Goal: Task Accomplishment & Management: Manage account settings

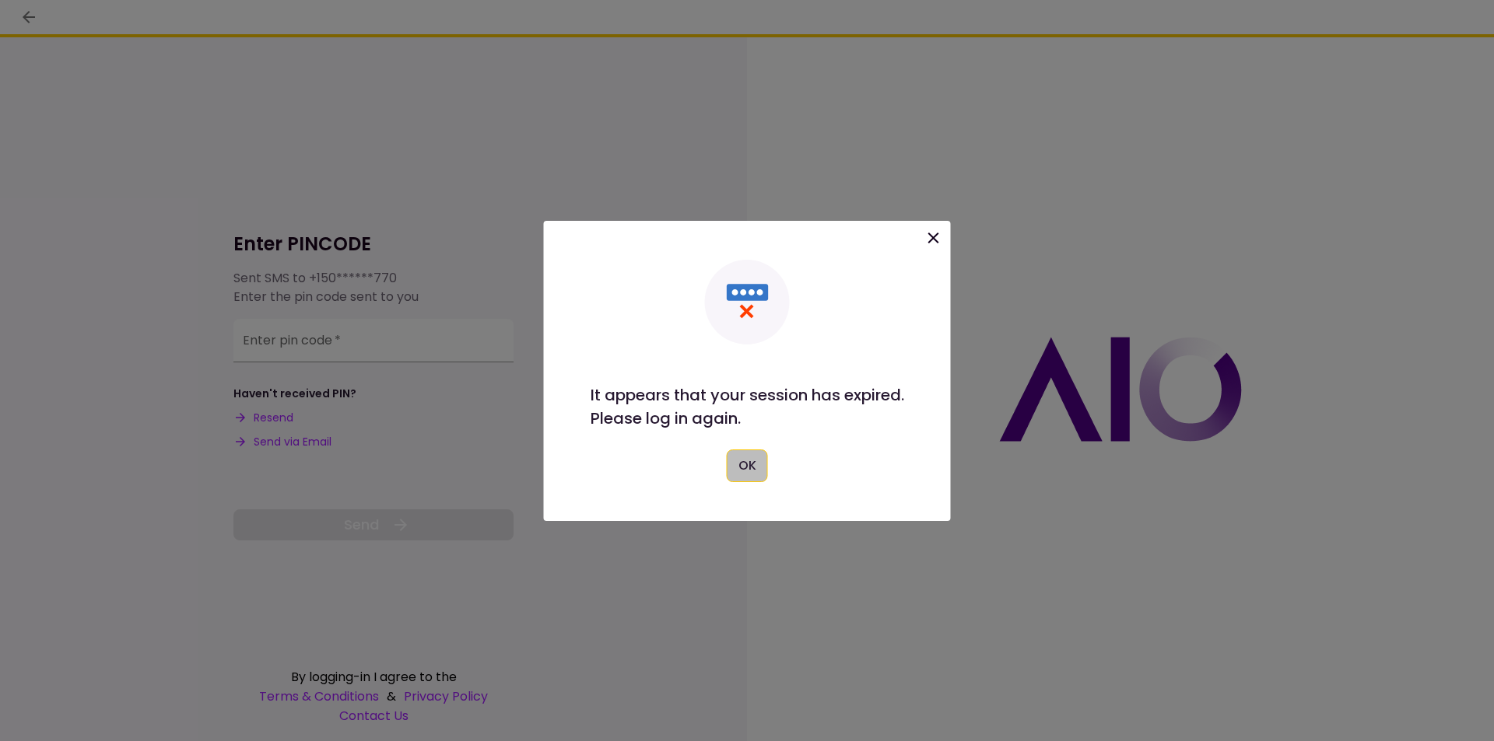
click at [752, 468] on button "OK" at bounding box center [747, 466] width 41 height 33
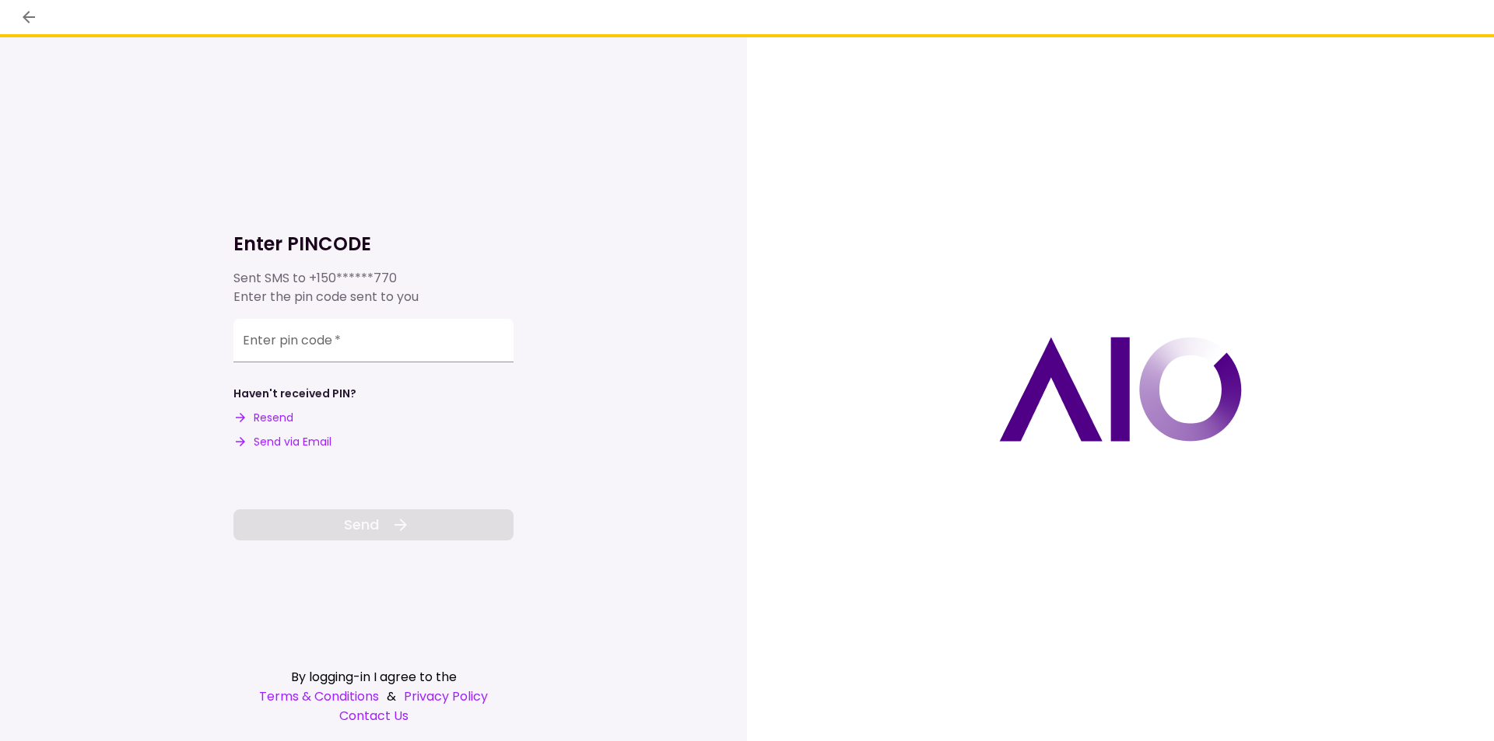
click at [311, 445] on button "Send via Email" at bounding box center [282, 442] width 98 height 16
click at [282, 319] on input "Enter pin code   *" at bounding box center [373, 339] width 280 height 44
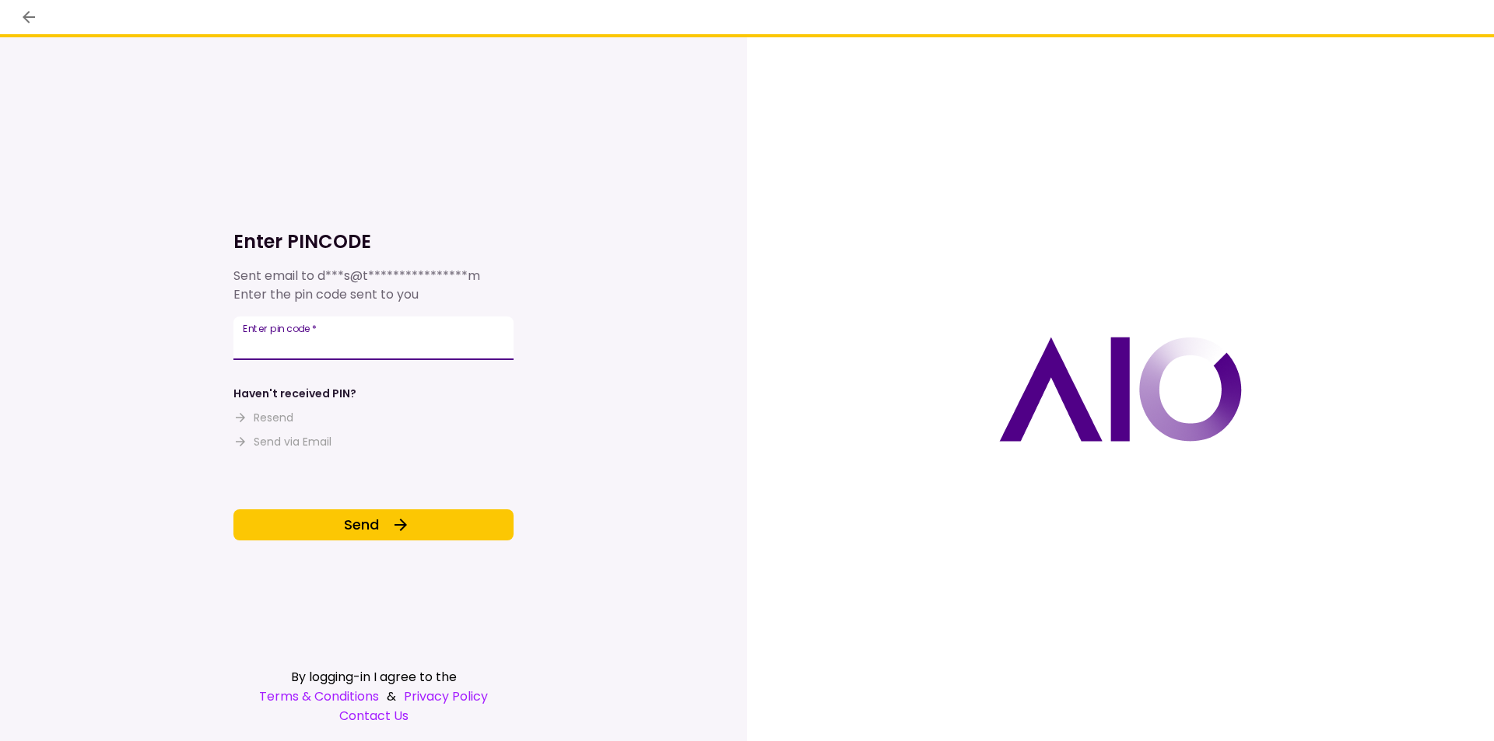
type input "******"
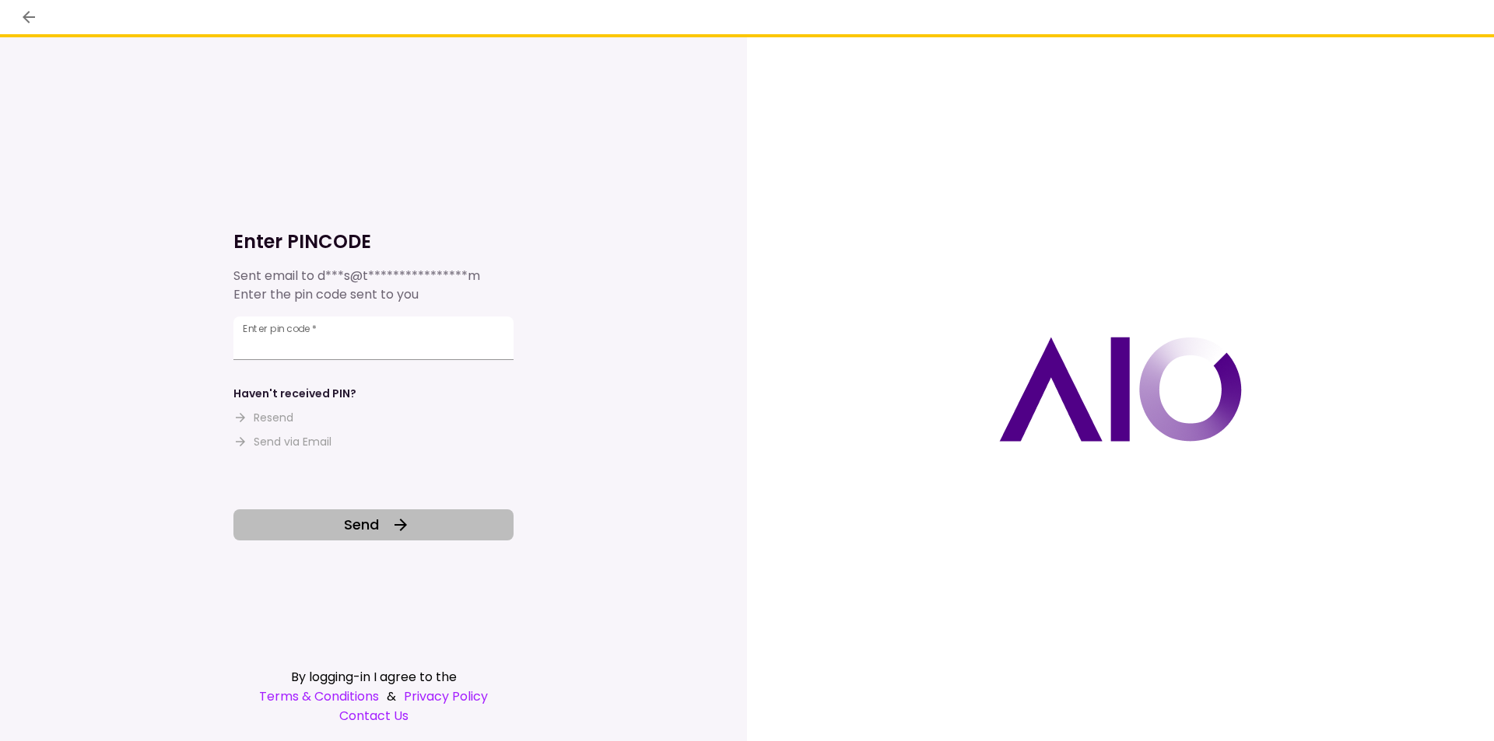
click at [389, 522] on button "Send" at bounding box center [373, 525] width 280 height 31
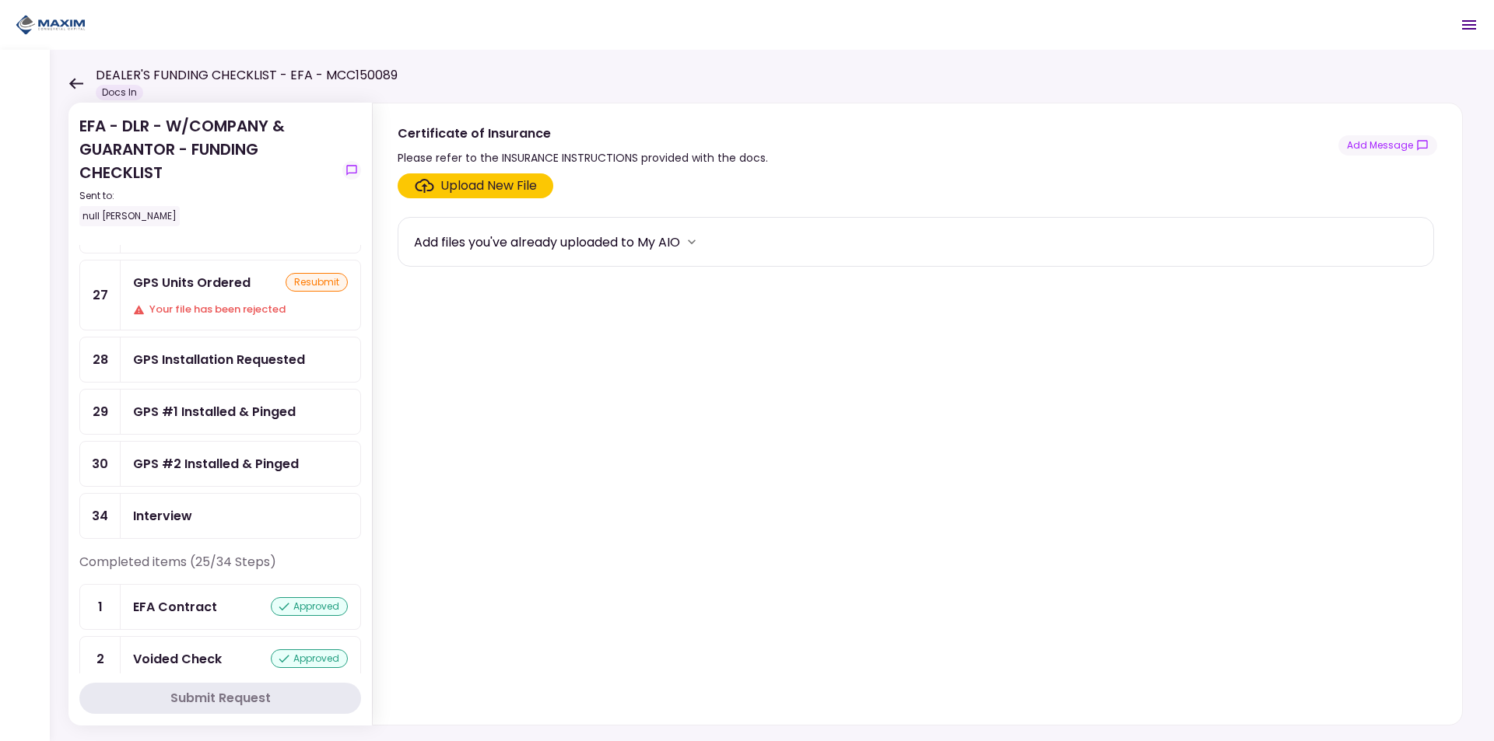
scroll to position [233, 0]
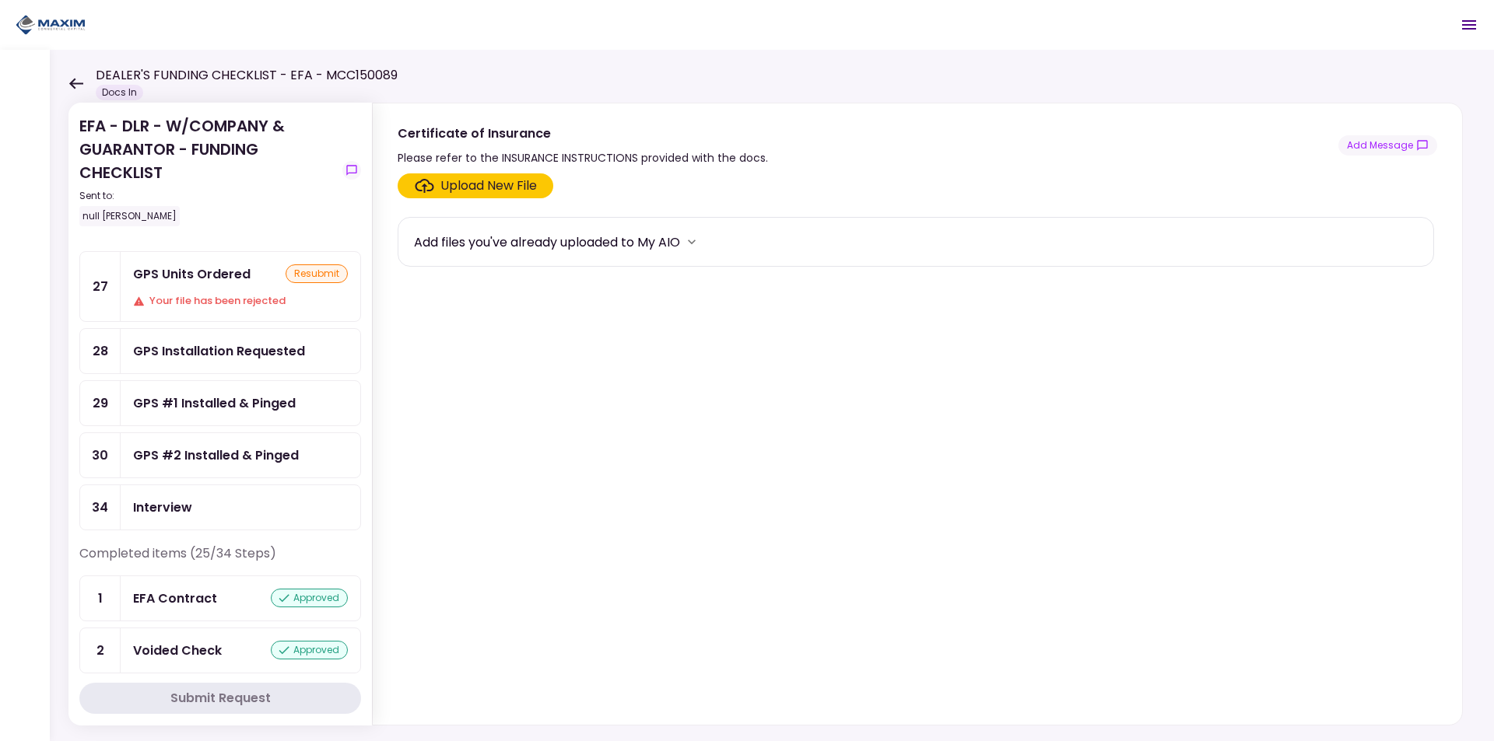
click at [235, 286] on div "GPS Units Ordered resubmit Your file has been rejected" at bounding box center [241, 286] width 240 height 69
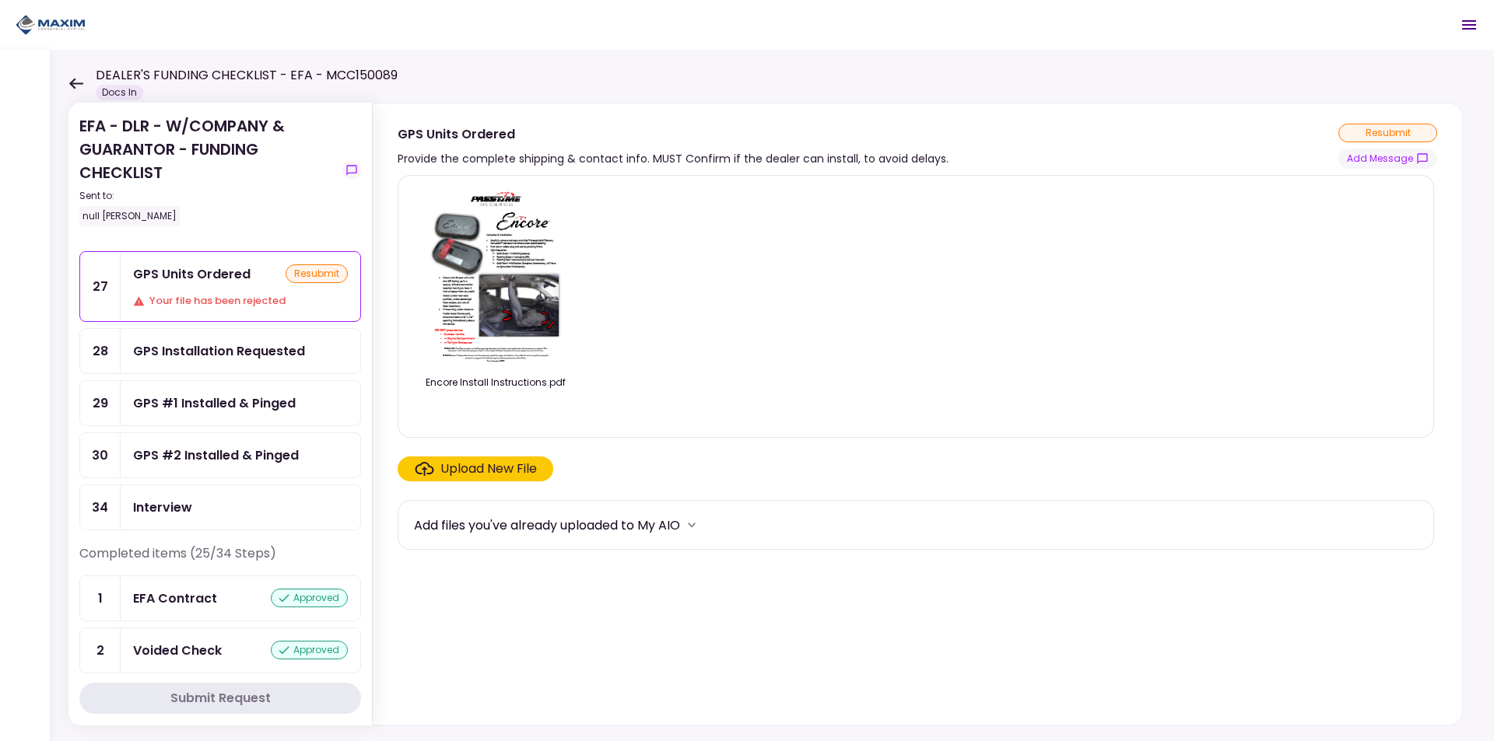
scroll to position [156, 0]
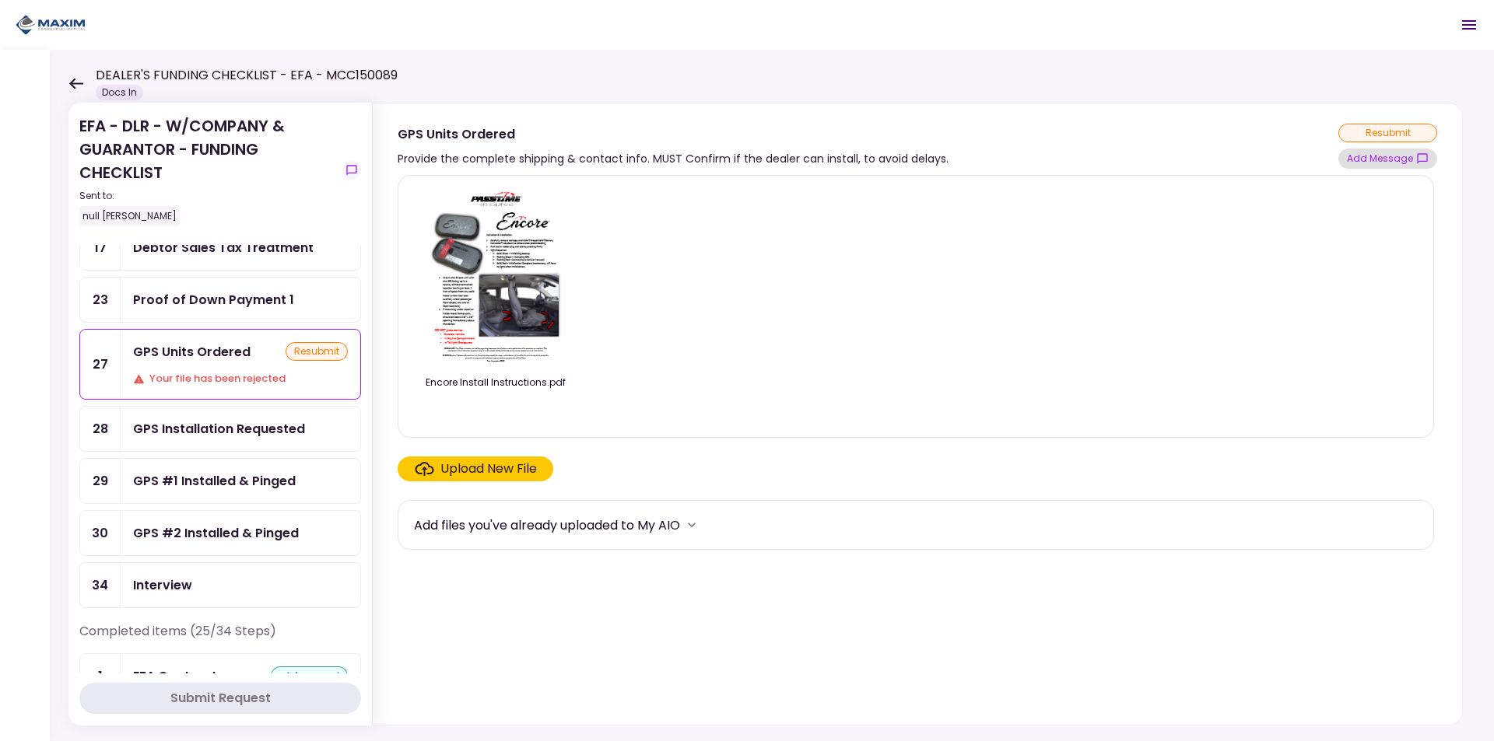
click at [1400, 162] on button "Add Message" at bounding box center [1387, 159] width 99 height 20
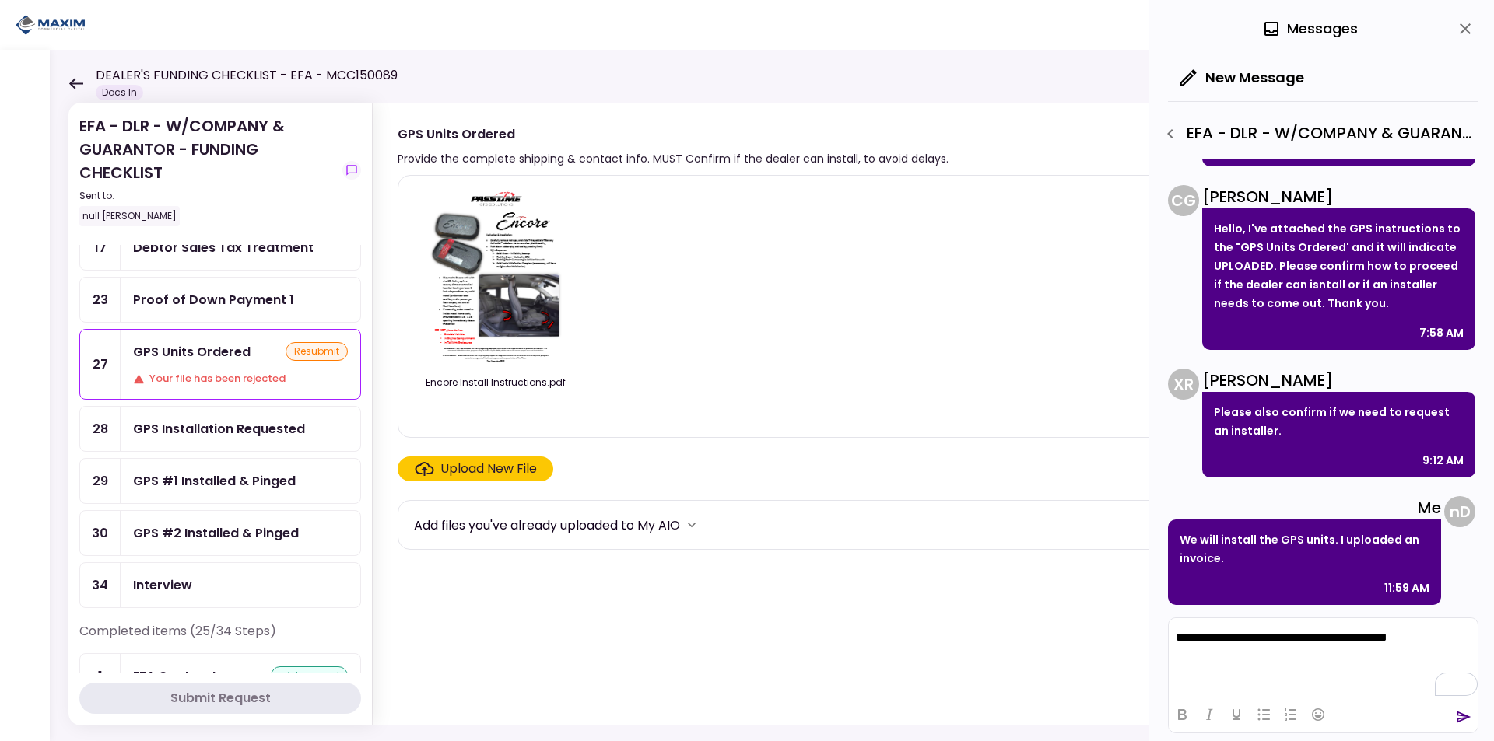
scroll to position [640, 0]
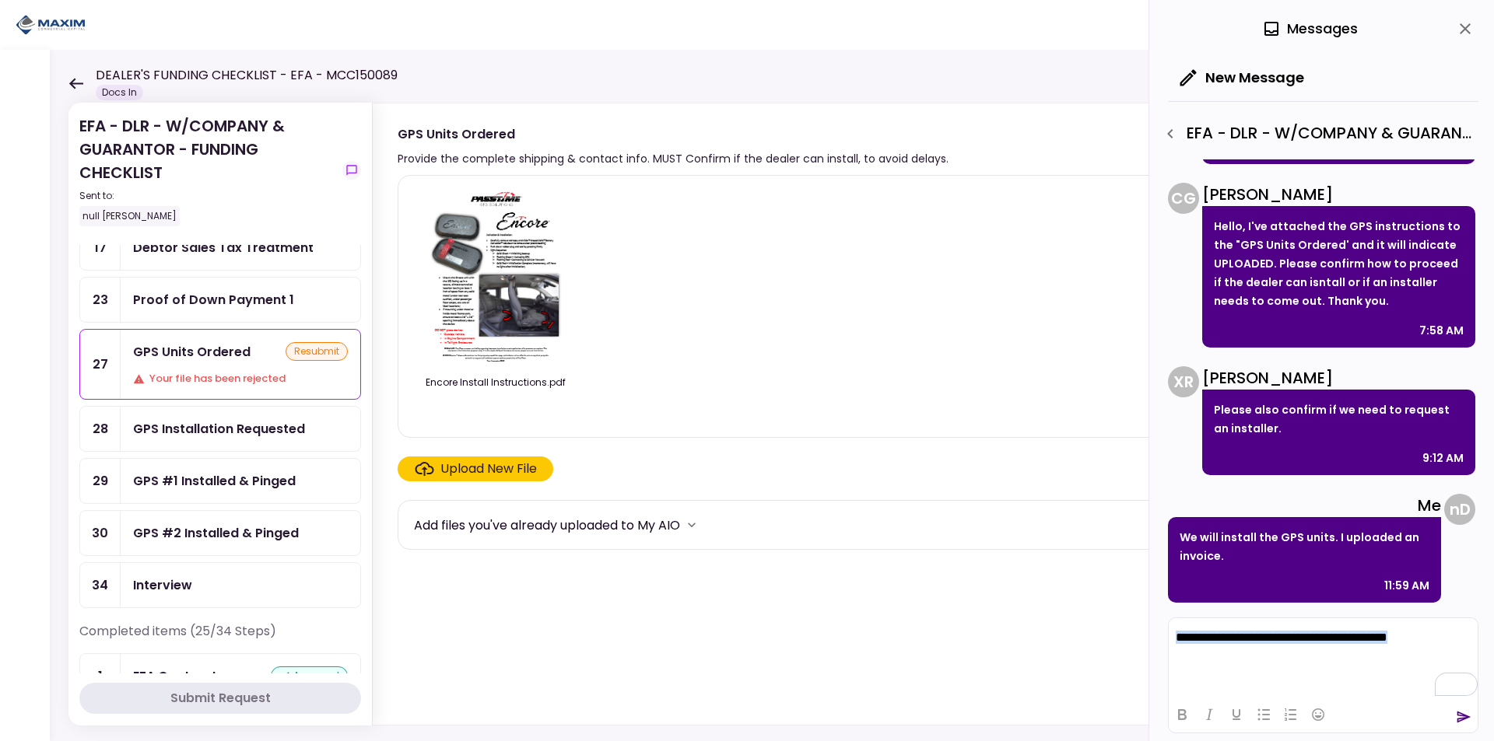
drag, startPoint x: 1439, startPoint y: 636, endPoint x: 973, endPoint y: 603, distance: 467.2
click at [1169, 618] on html "**********" at bounding box center [1323, 637] width 309 height 39
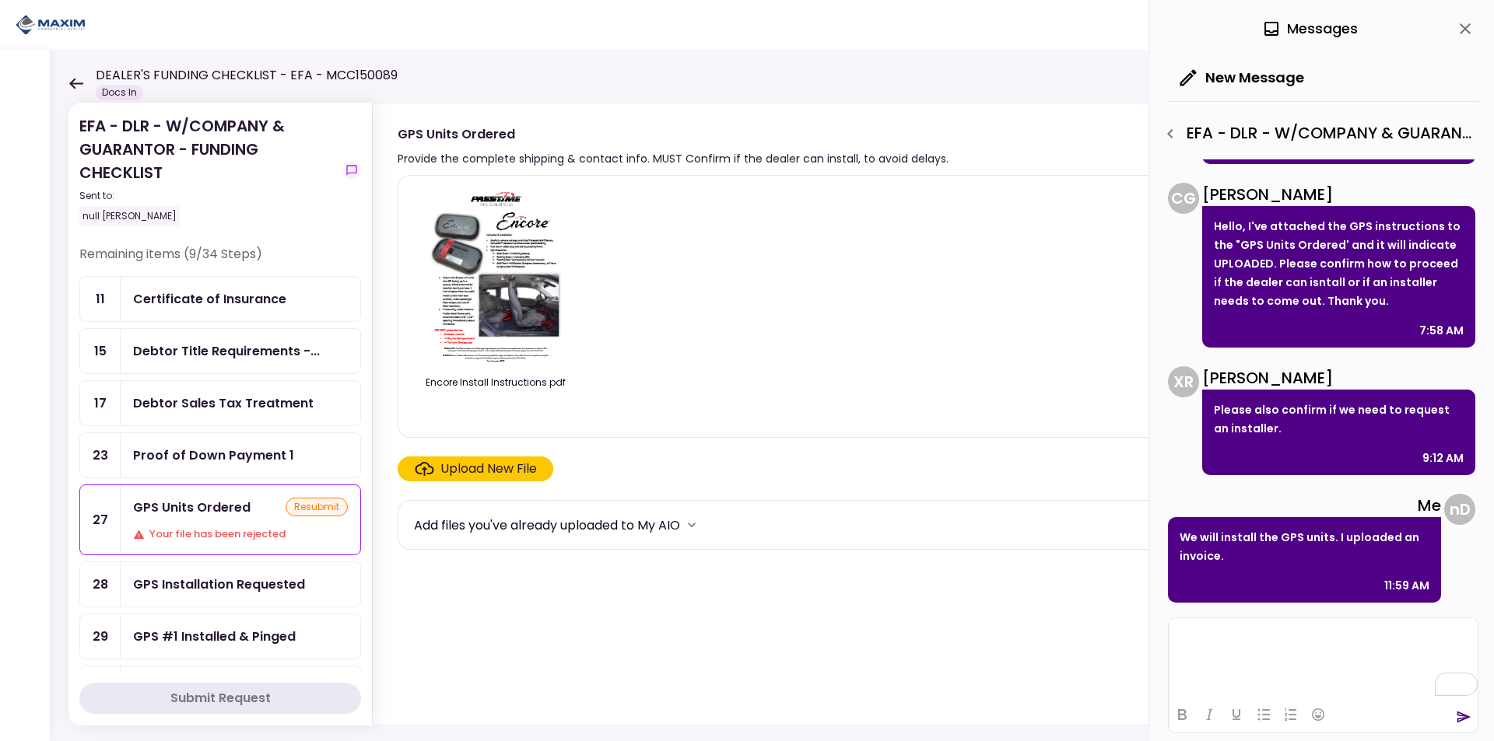
click at [511, 98] on div "EFA - DLR - W/COMPANY & GUARANTOR - FUNDING CHECKLIST Sent to: null [PERSON_NAM…" at bounding box center [772, 396] width 1444 height 692
click at [607, 157] on div "Provide the complete shipping & contact info. MUST Confirm if the dealer can in…" at bounding box center [673, 158] width 551 height 19
drag, startPoint x: 476, startPoint y: 163, endPoint x: 592, endPoint y: 156, distance: 116.1
click at [589, 156] on div "Provide the complete shipping & contact info. MUST Confirm if the dealer can in…" at bounding box center [673, 158] width 551 height 19
click at [602, 156] on div "Provide the complete shipping & contact info. MUST Confirm if the dealer can in…" at bounding box center [673, 158] width 551 height 19
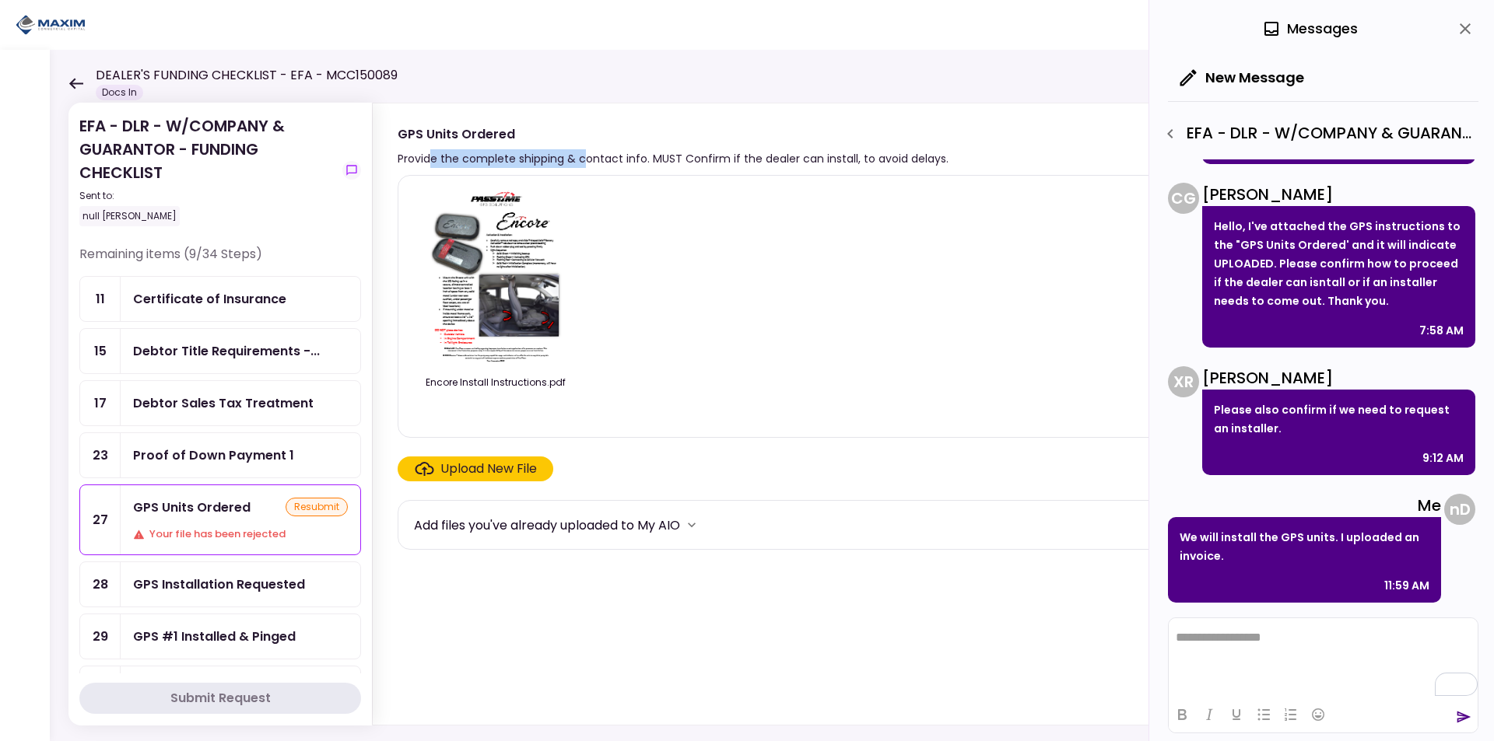
drag, startPoint x: 431, startPoint y: 161, endPoint x: 584, endPoint y: 157, distance: 153.3
click at [584, 157] on div "Provide the complete shipping & contact info. MUST Confirm if the dealer can in…" at bounding box center [673, 158] width 551 height 19
drag, startPoint x: 634, startPoint y: 156, endPoint x: 739, endPoint y: 156, distance: 105.0
click at [721, 156] on div "Provide the complete shipping & contact info. MUST Confirm if the dealer can in…" at bounding box center [673, 158] width 551 height 19
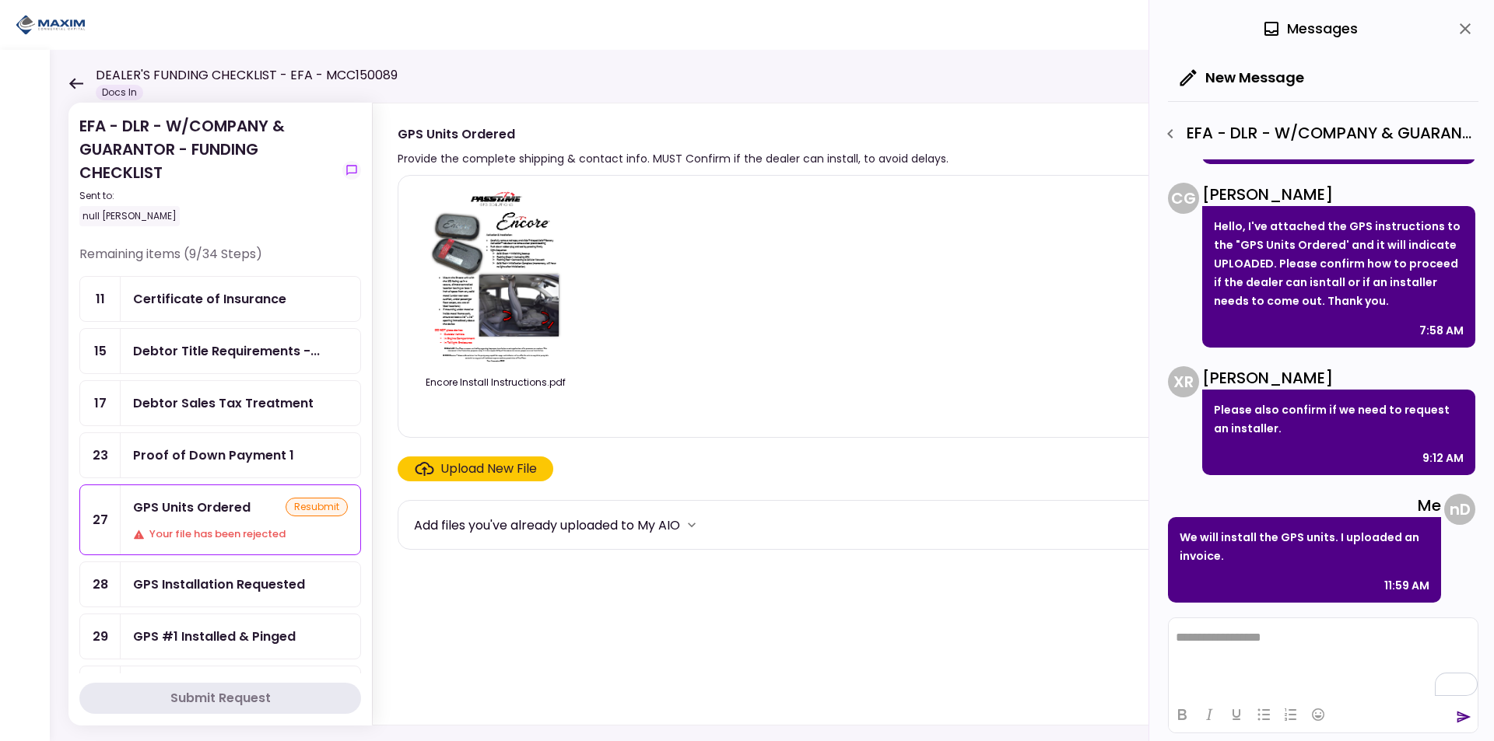
click at [742, 156] on div "Provide the complete shipping & contact info. MUST Confirm if the dealer can in…" at bounding box center [673, 158] width 551 height 19
drag, startPoint x: 655, startPoint y: 157, endPoint x: 854, endPoint y: 154, distance: 199.2
click at [854, 154] on div "Provide the complete shipping & contact info. MUST Confirm if the dealer can in…" at bounding box center [673, 158] width 551 height 19
click at [855, 154] on div "Provide the complete shipping & contact info. MUST Confirm if the dealer can in…" at bounding box center [673, 158] width 551 height 19
drag, startPoint x: 826, startPoint y: 155, endPoint x: 920, endPoint y: 163, distance: 94.5
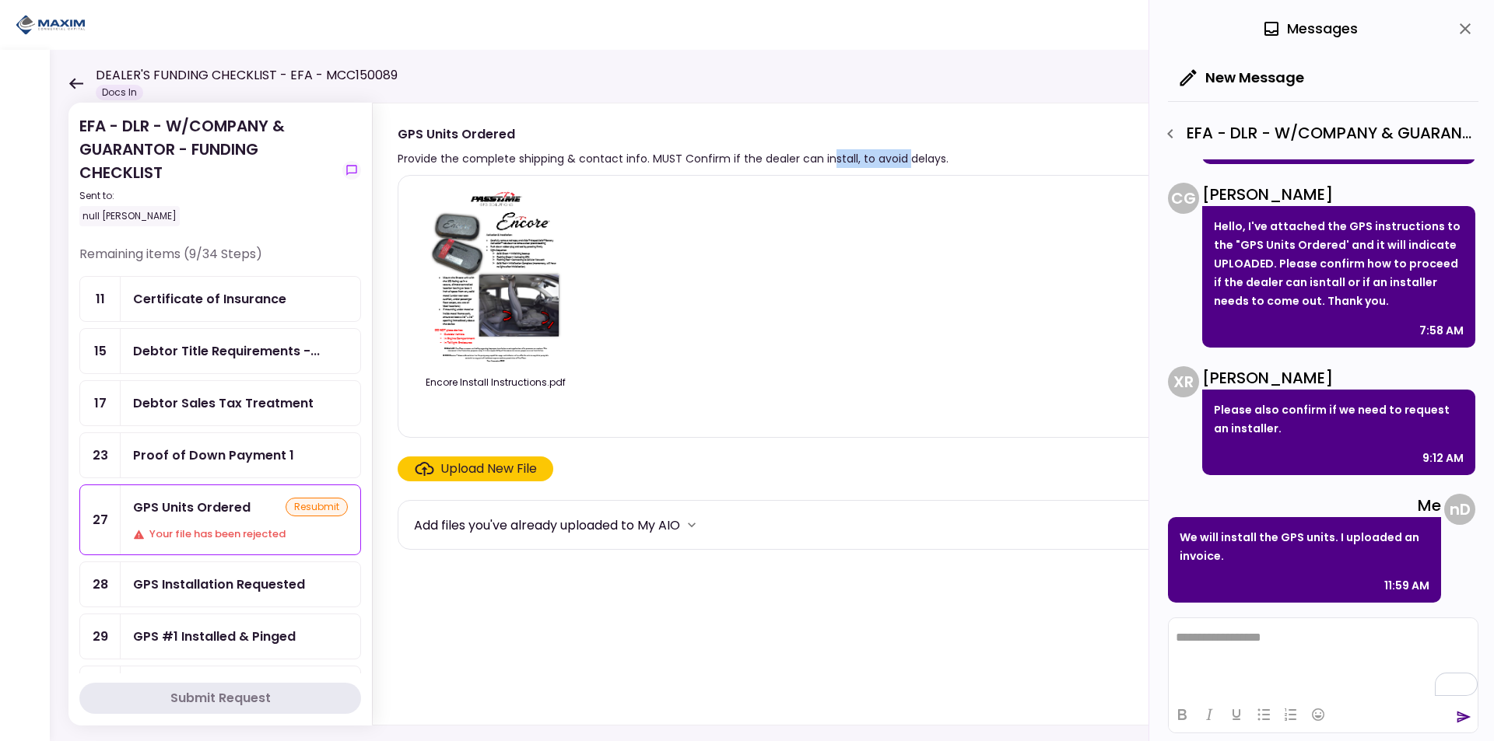
click at [920, 163] on div "Provide the complete shipping & contact info. MUST Confirm if the dealer can in…" at bounding box center [673, 158] width 551 height 19
click at [921, 164] on div "Provide the complete shipping & contact info. MUST Confirm if the dealer can in…" at bounding box center [673, 158] width 551 height 19
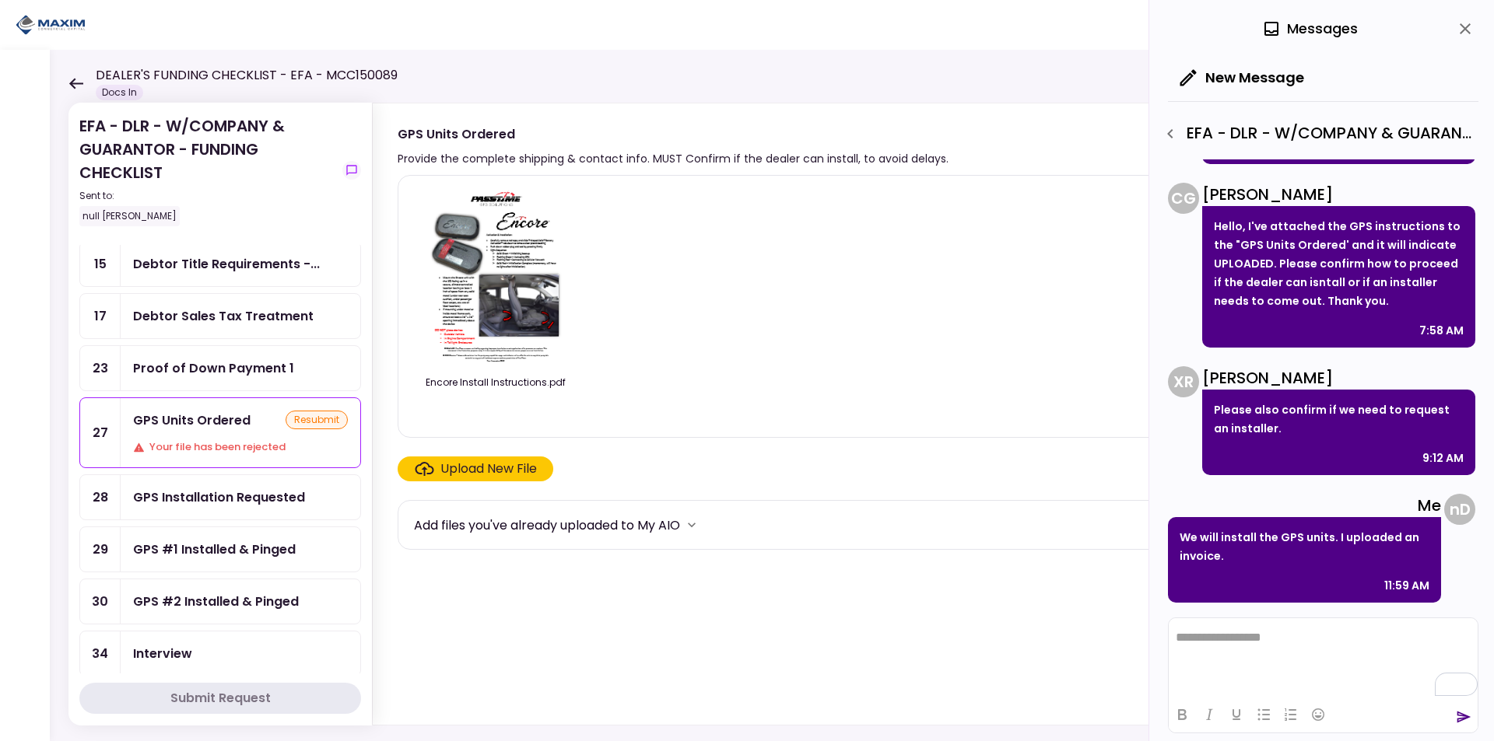
scroll to position [156, 0]
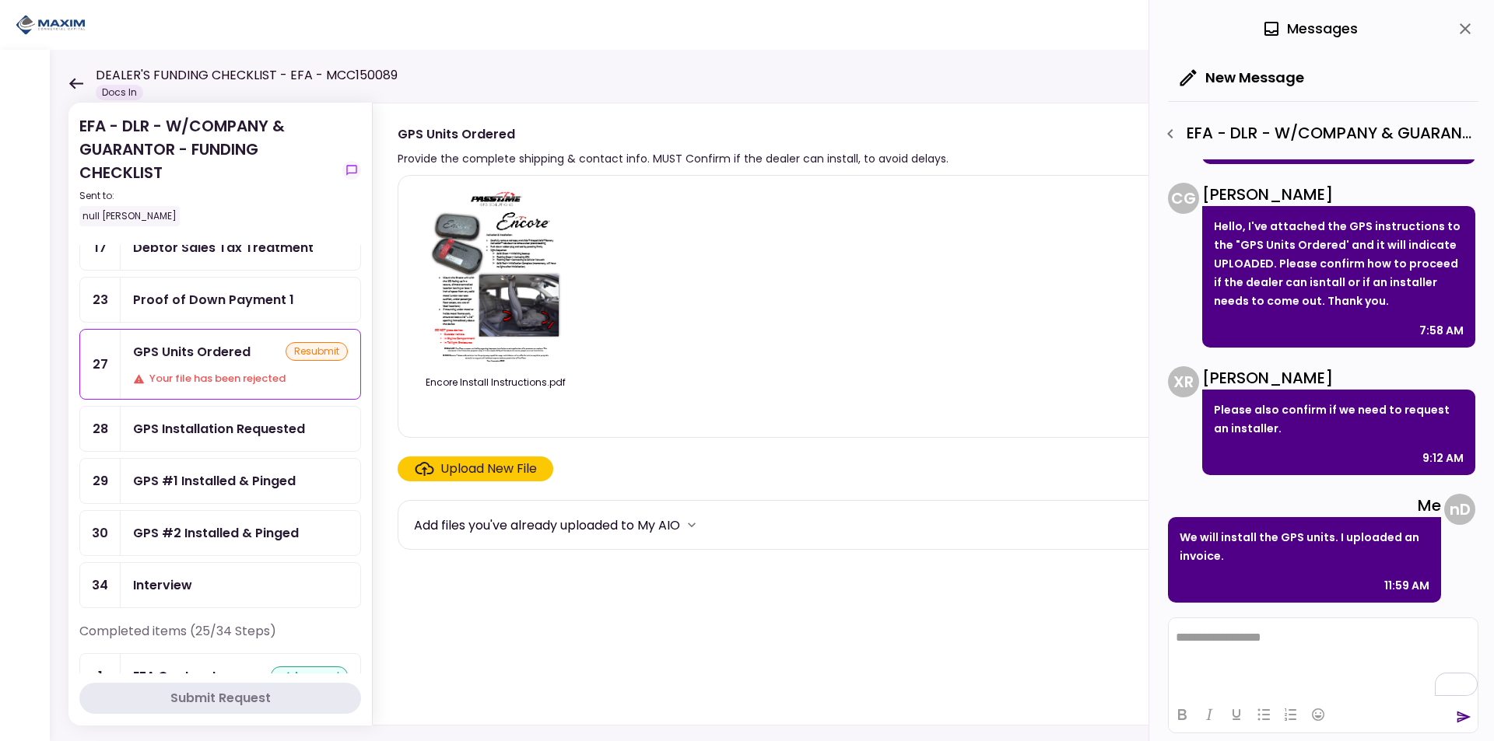
click at [1464, 26] on icon "close" at bounding box center [1465, 28] width 19 height 19
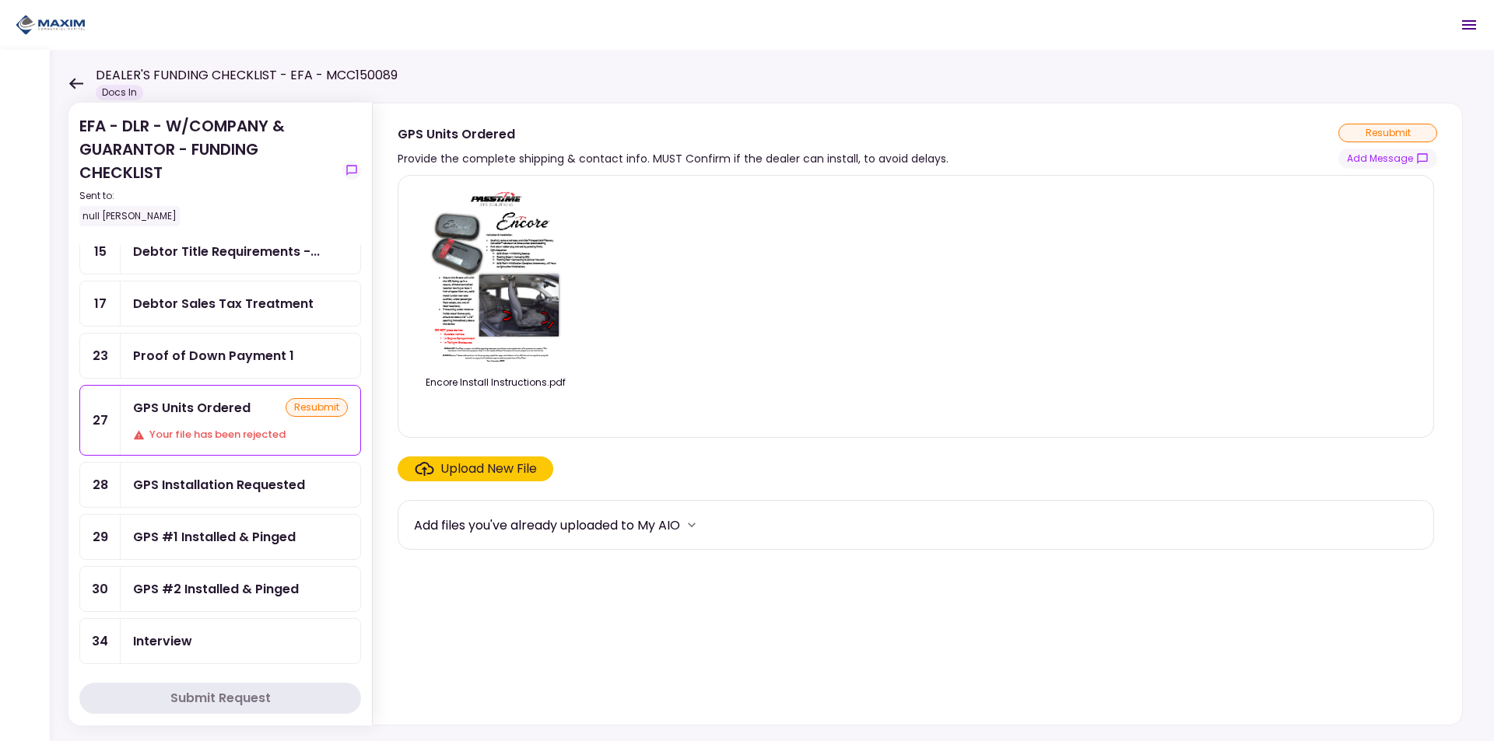
scroll to position [0, 0]
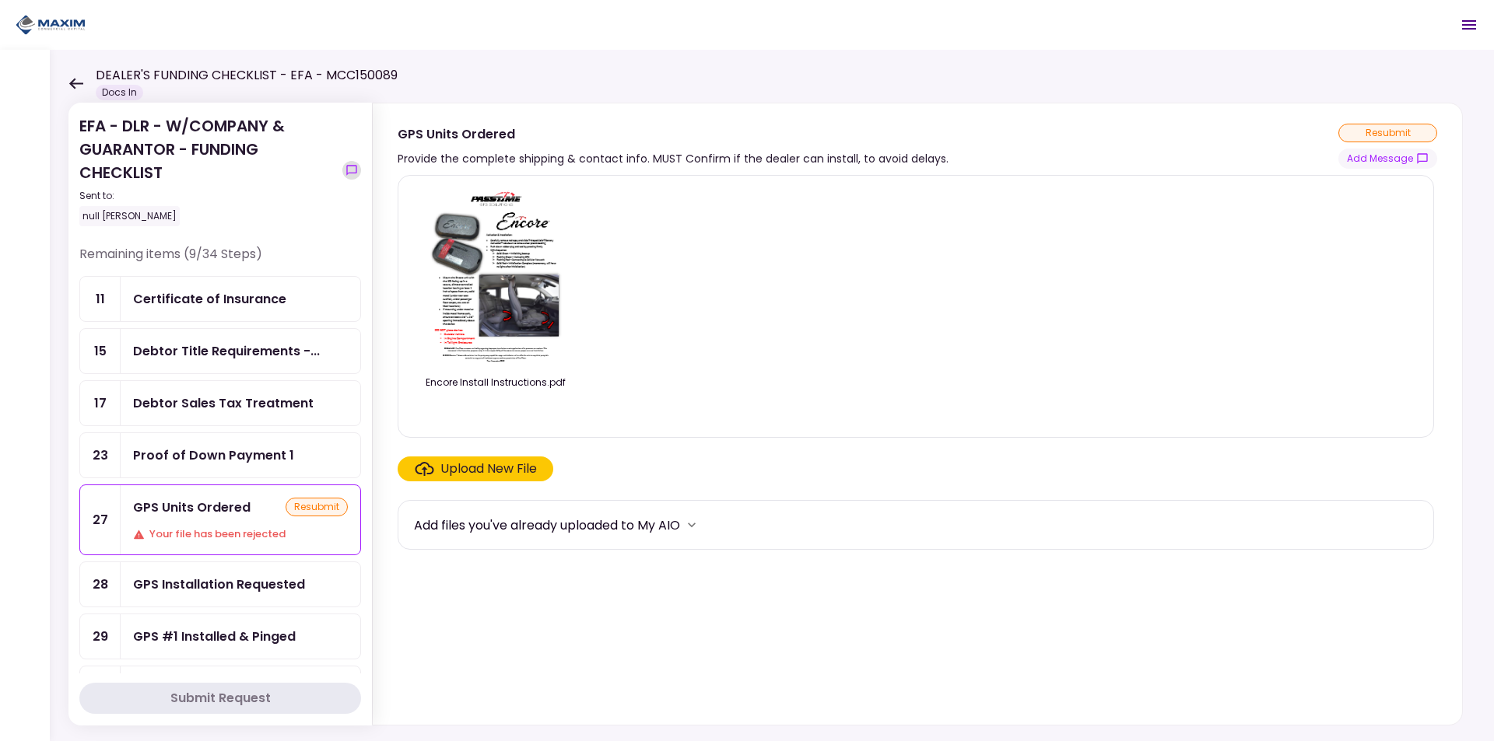
click at [344, 170] on button "show-messages" at bounding box center [351, 170] width 19 height 19
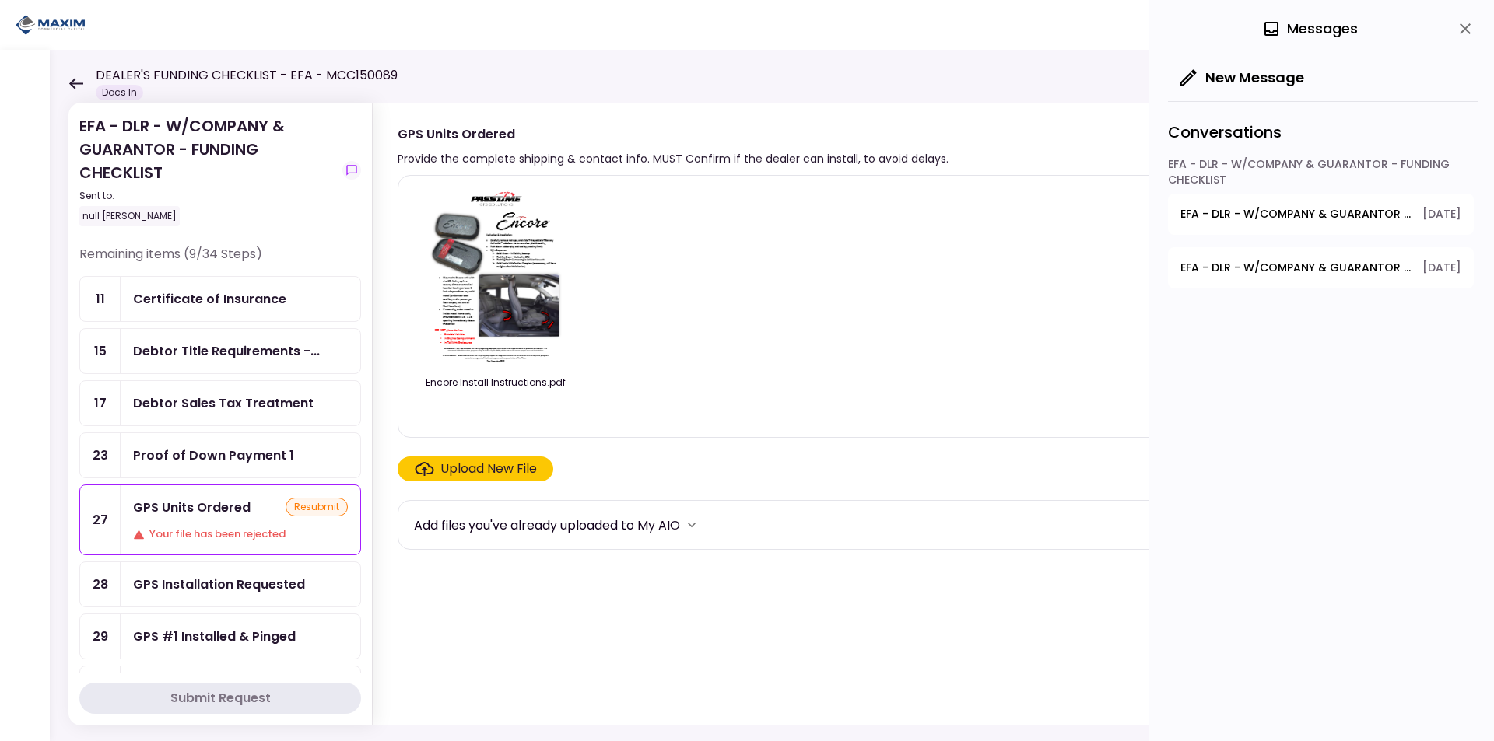
click at [1263, 268] on span "EFA - DLR - W/COMPANY & GUARANTOR - FUNDING CHECKLIST - Dealer's Final Invoice" at bounding box center [1295, 268] width 231 height 16
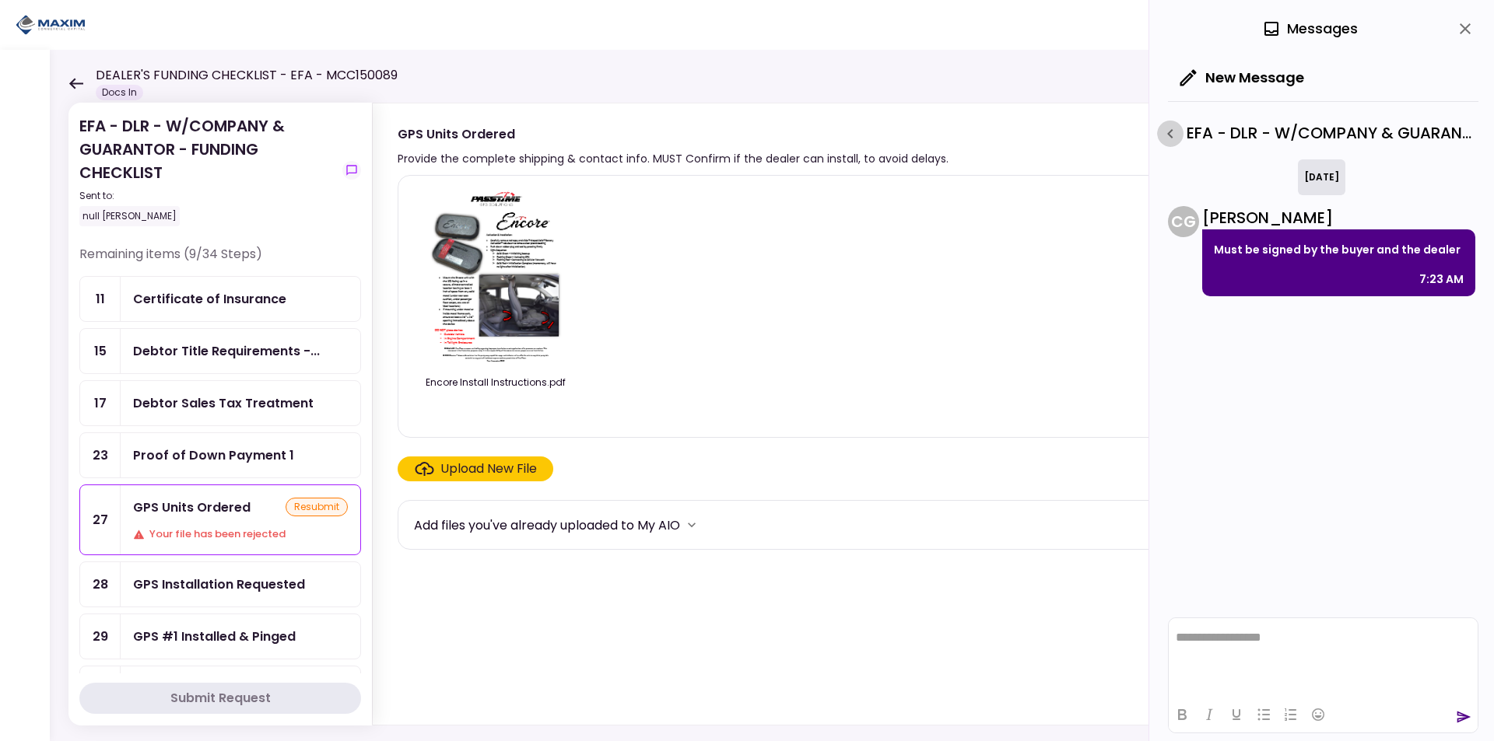
click at [1172, 136] on icon "button" at bounding box center [1169, 133] width 5 height 9
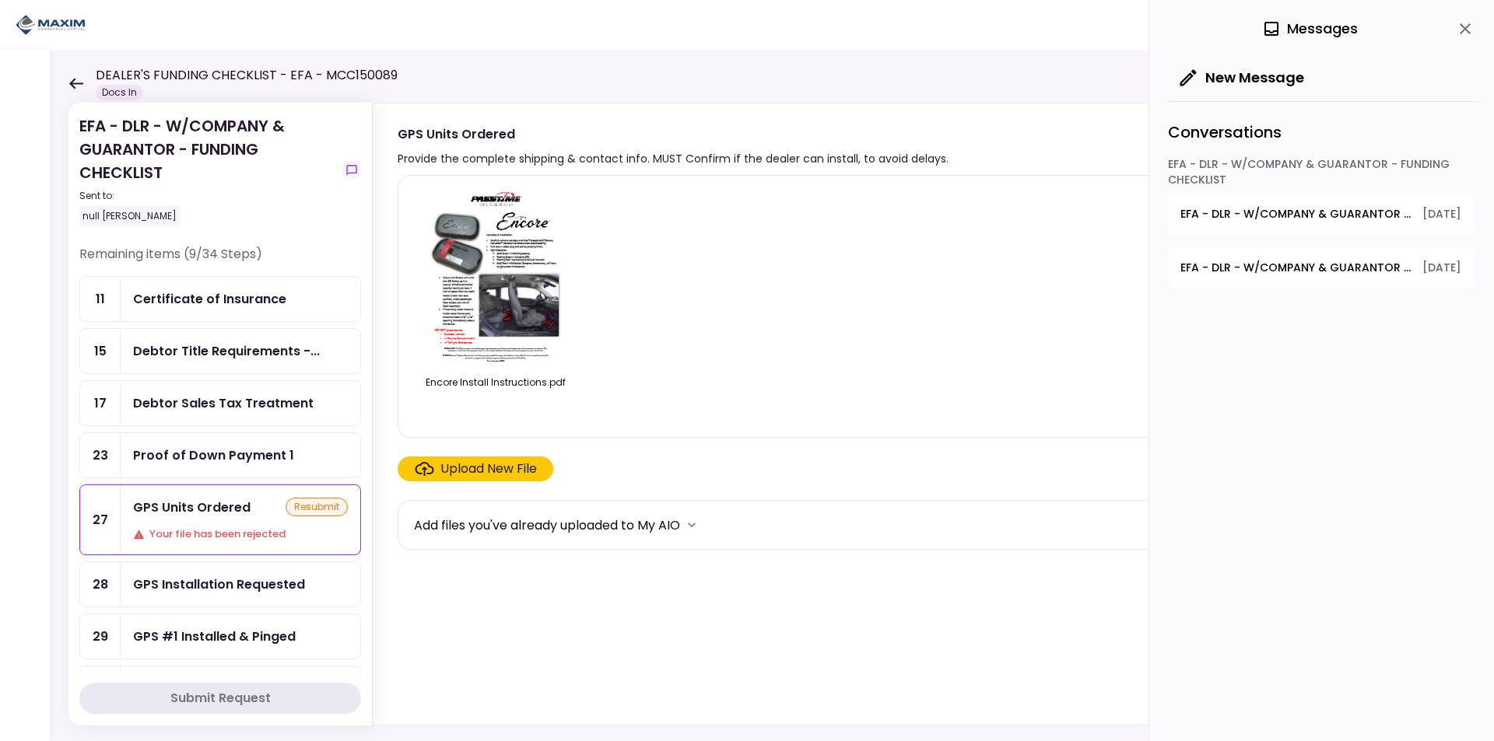
click at [1266, 214] on span "EFA - DLR - W/COMPANY & GUARANTOR - FUNDING CHECKLIST - GPS Units Ordered" at bounding box center [1295, 214] width 231 height 16
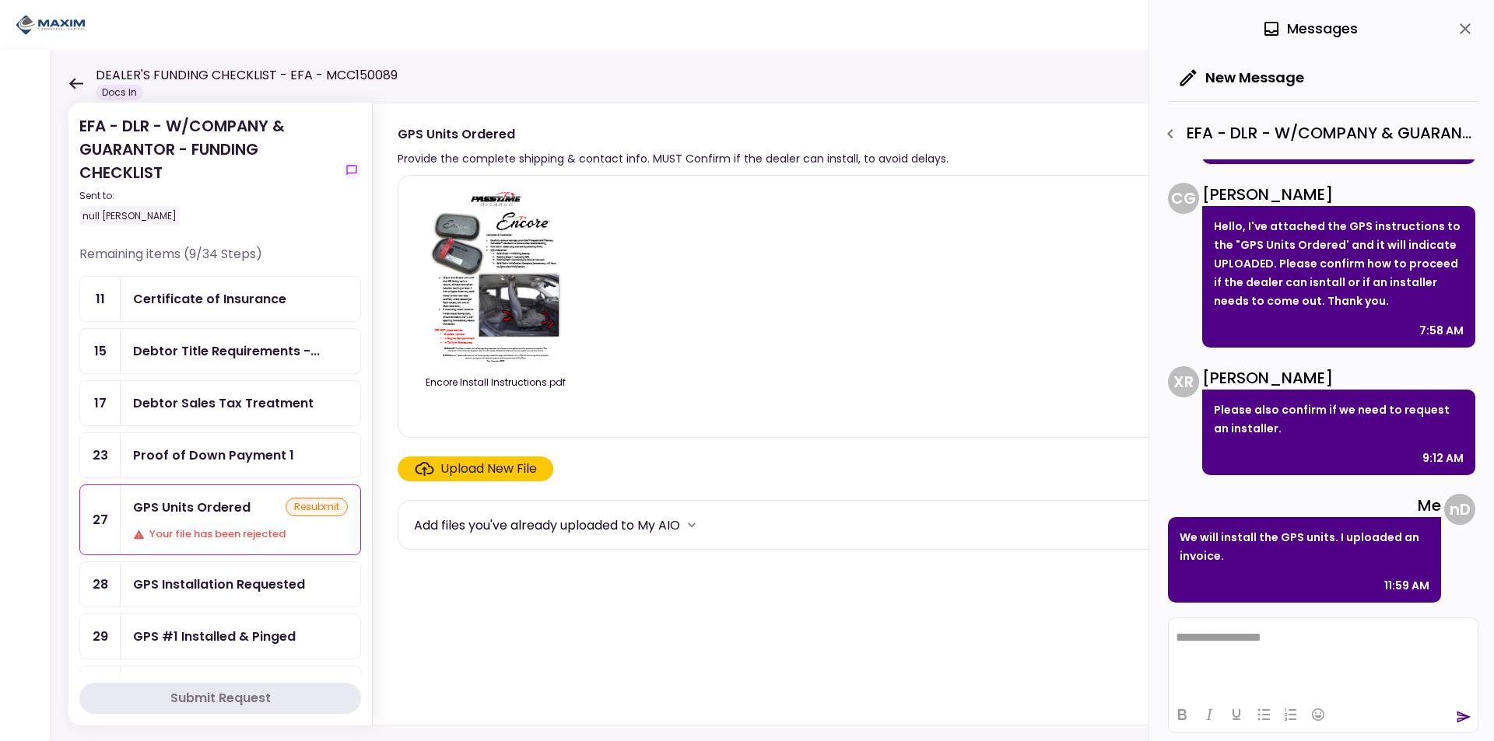
scroll to position [825, 0]
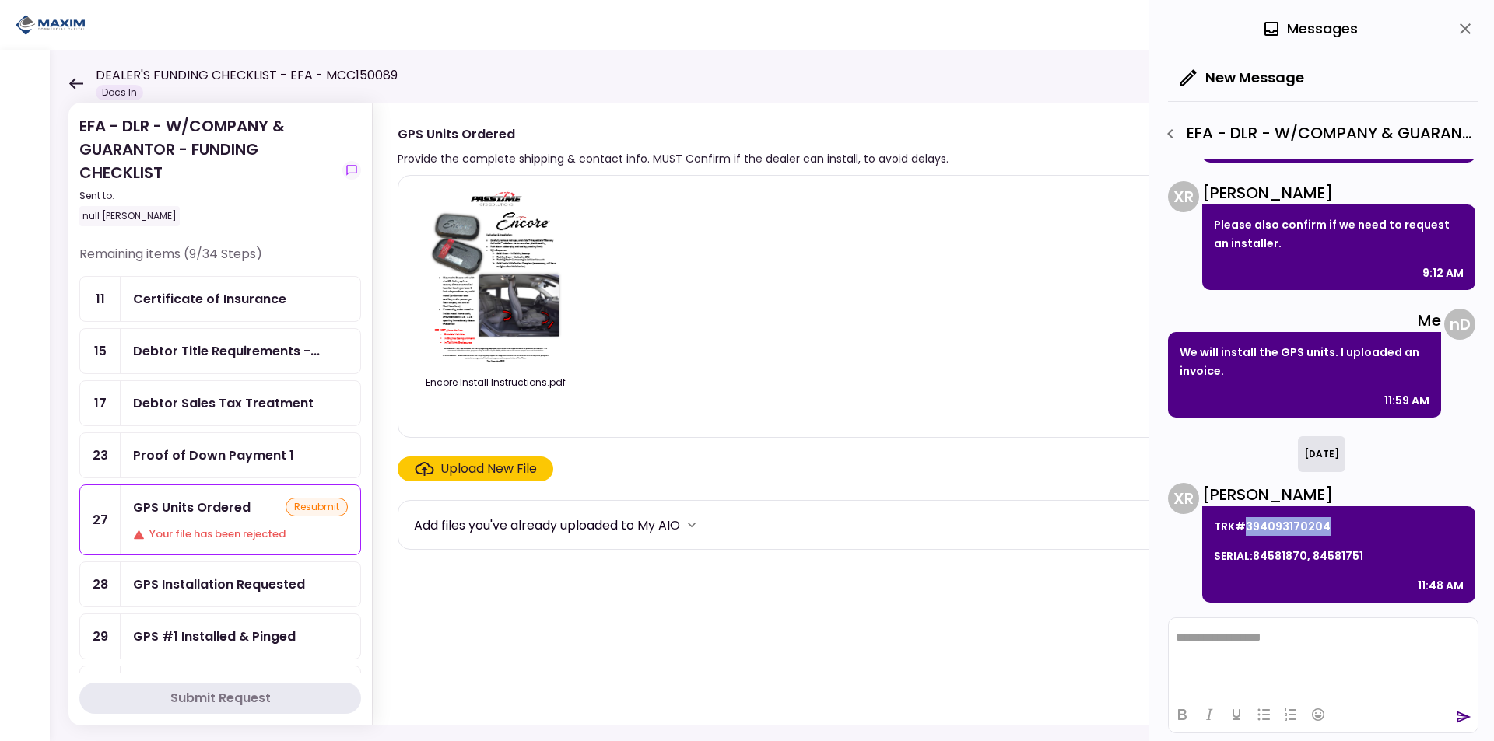
drag, startPoint x: 1325, startPoint y: 523, endPoint x: 1246, endPoint y: 527, distance: 79.4
click at [1246, 527] on p "TRK#394093170204" at bounding box center [1339, 526] width 250 height 19
drag, startPoint x: 1251, startPoint y: 644, endPoint x: 1191, endPoint y: 652, distance: 60.4
click at [1461, 717] on icon "send" at bounding box center [1464, 718] width 16 height 16
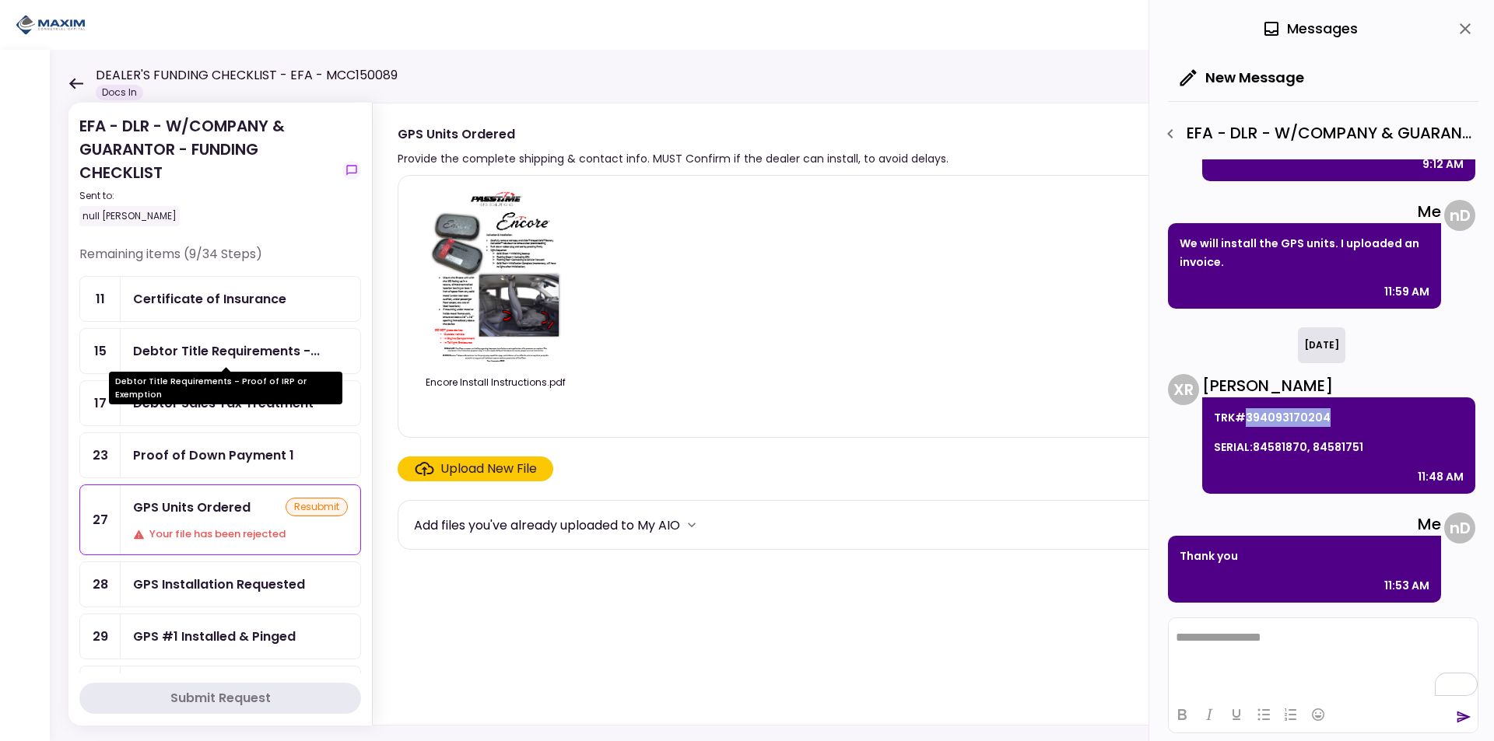
click at [238, 350] on div "Debtor Title Requirements -..." at bounding box center [226, 351] width 187 height 19
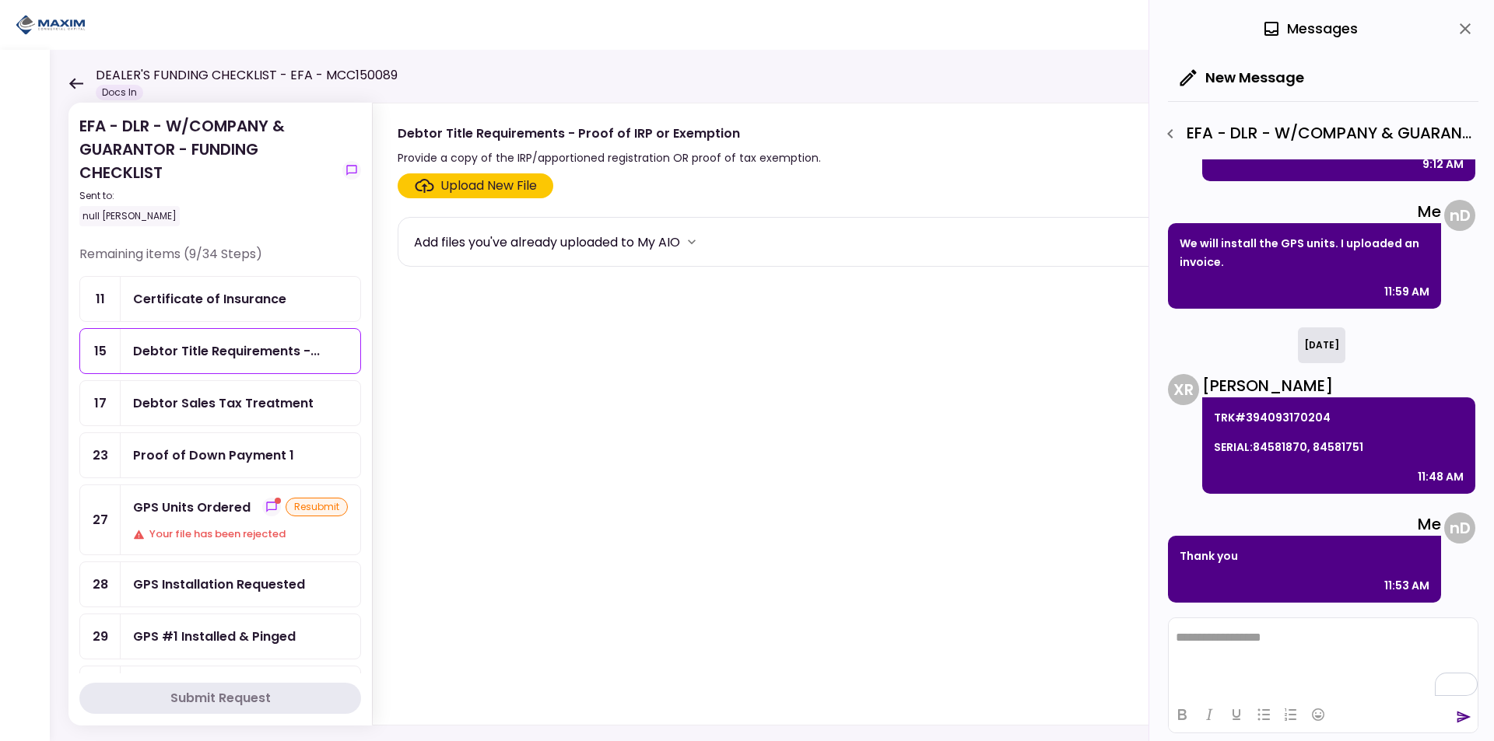
click at [343, 162] on div "EFA - DLR - W/COMPANY & GUARANTOR - FUNDING CHECKLIST Sent to: null [PERSON_NAM…" at bounding box center [220, 179] width 282 height 131
click at [352, 167] on icon "show-messages" at bounding box center [351, 170] width 12 height 12
click at [1457, 32] on icon "close" at bounding box center [1465, 28] width 19 height 19
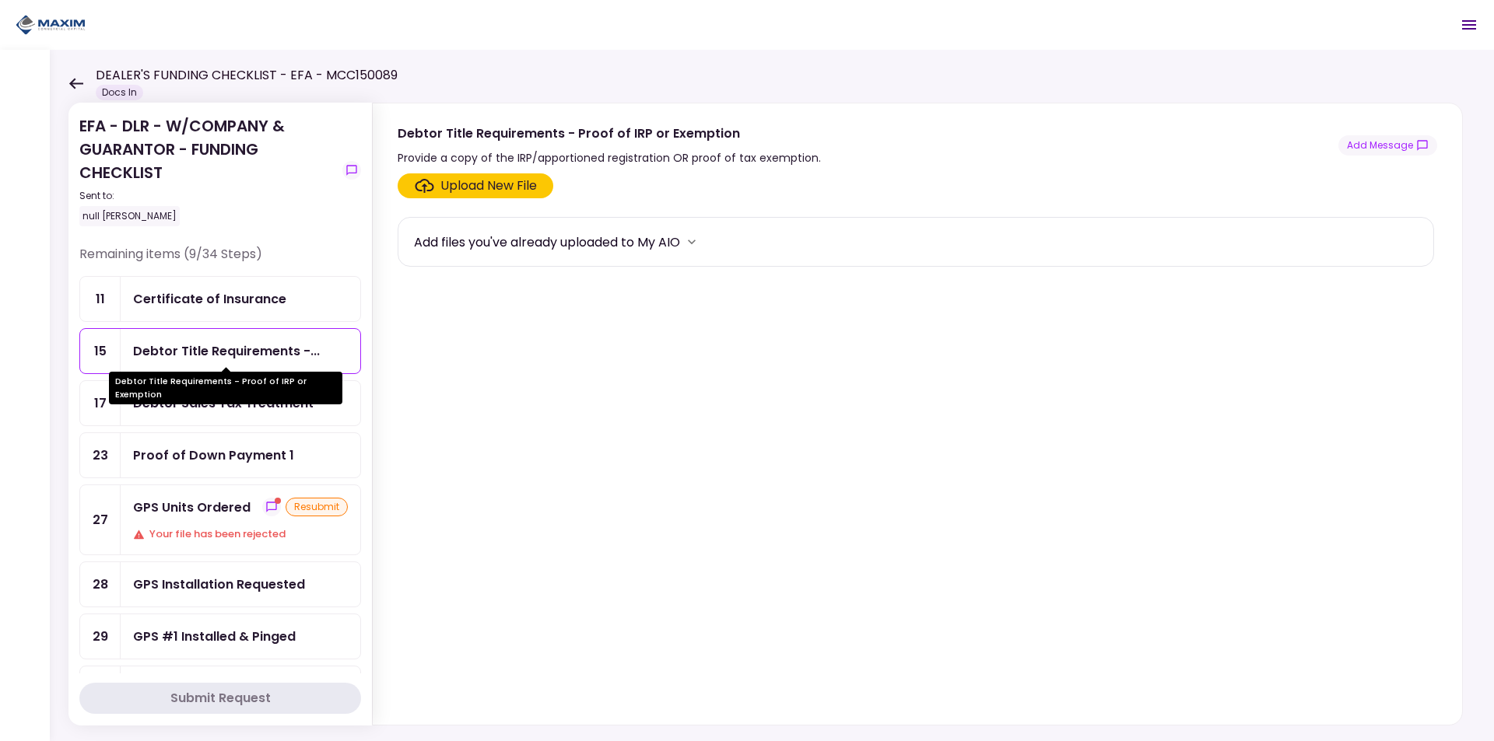
click at [266, 353] on div "Debtor Title Requirements -..." at bounding box center [226, 351] width 187 height 19
click at [355, 165] on icon "show-messages" at bounding box center [351, 170] width 12 height 12
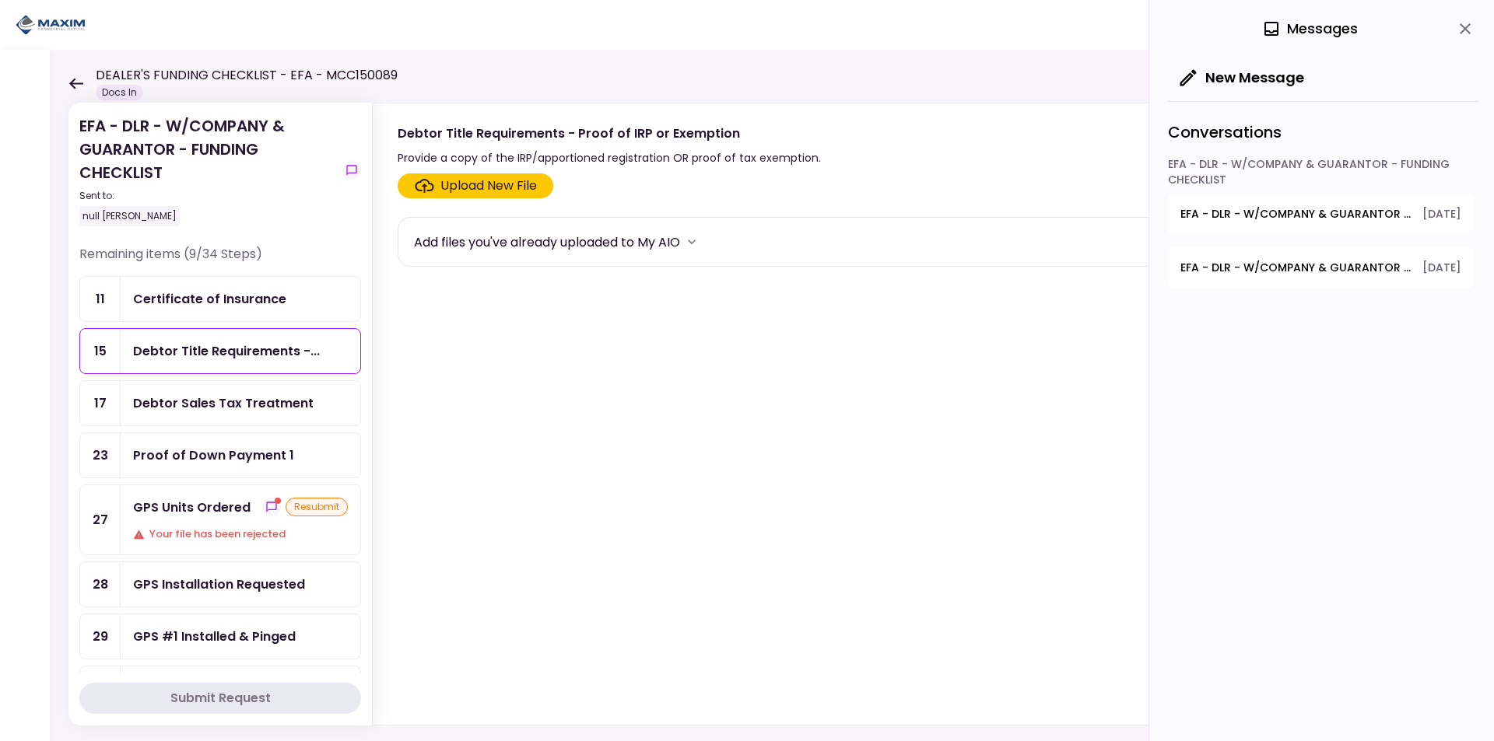
click at [1302, 216] on span "EFA - DLR - W/COMPANY & GUARANTOR - FUNDING CHECKLIST - GPS Units Ordered" at bounding box center [1295, 214] width 231 height 16
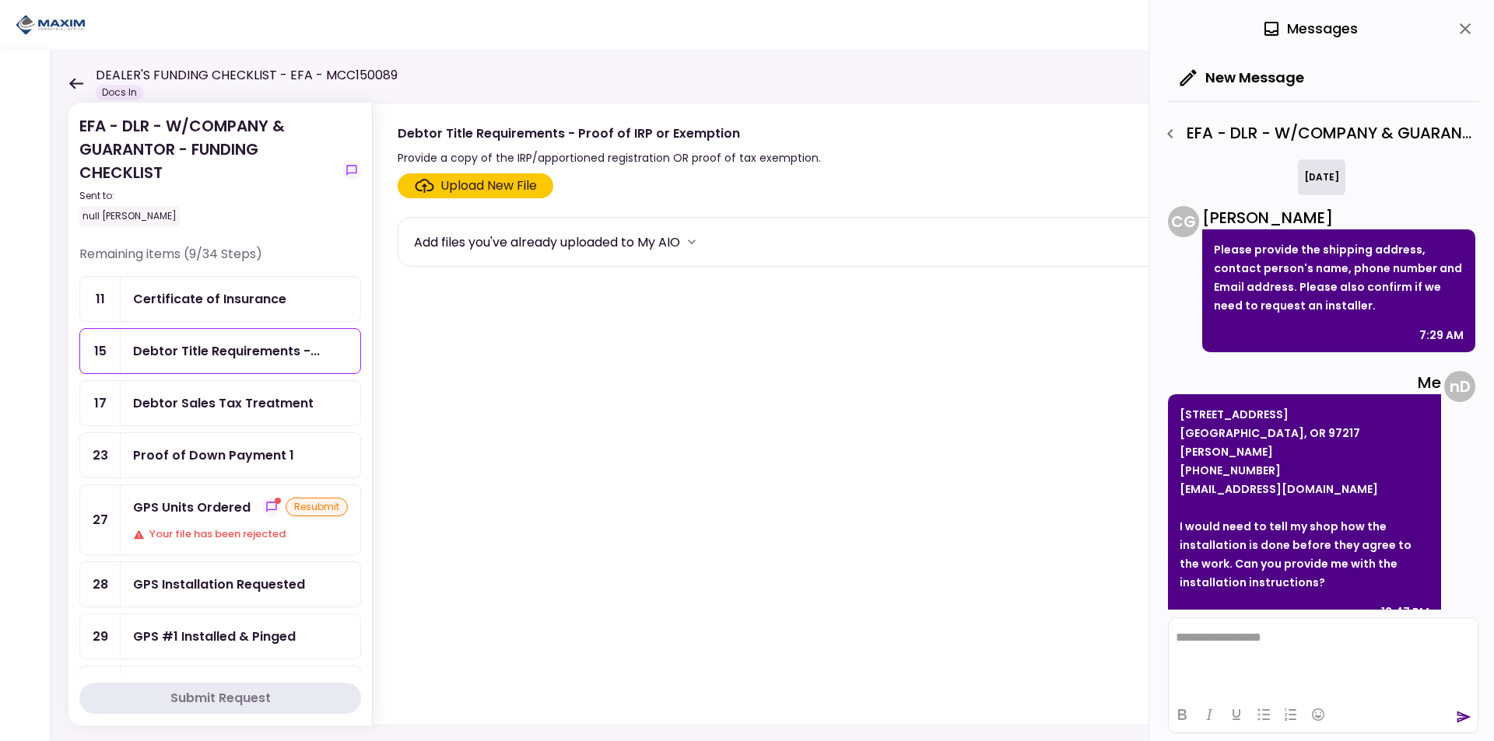
scroll to position [934, 0]
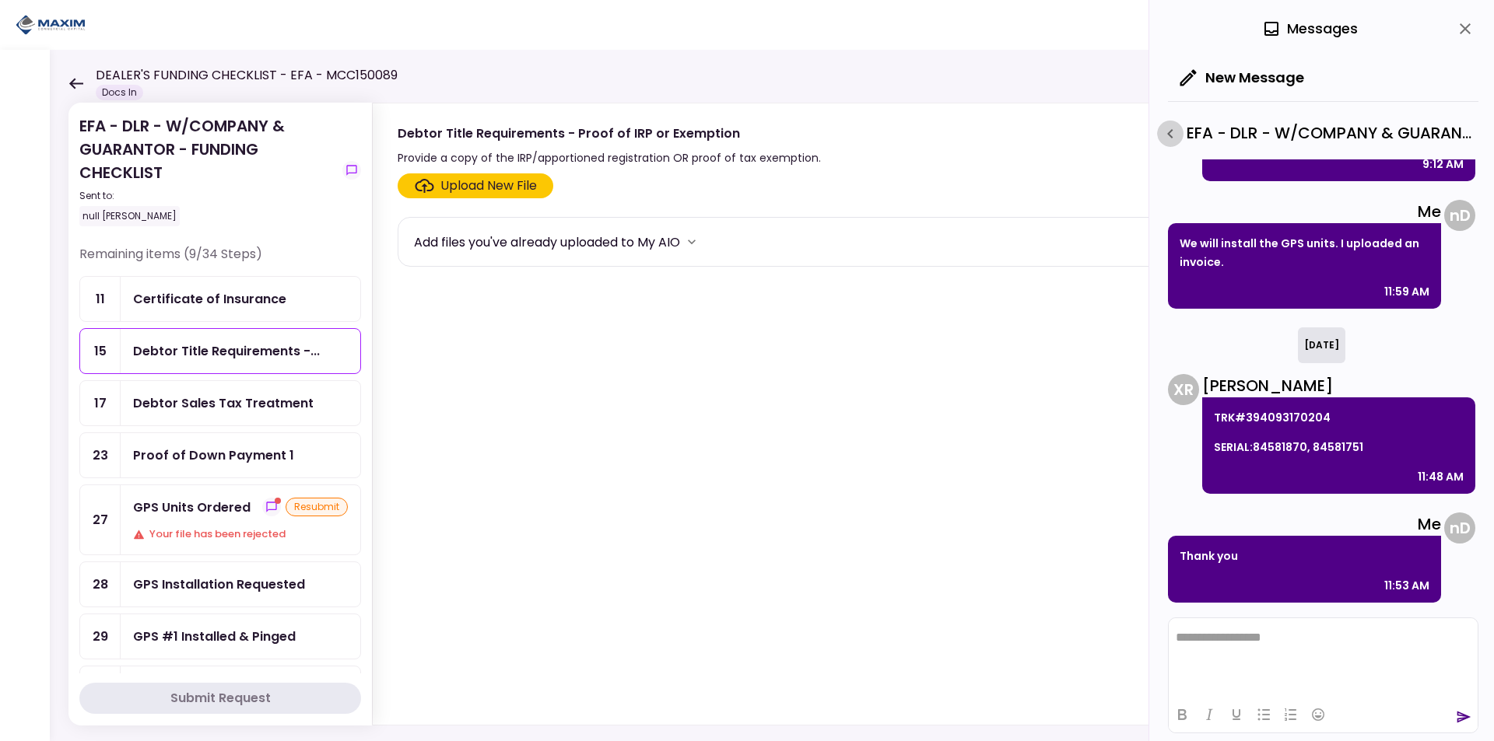
click at [1172, 131] on icon "button" at bounding box center [1170, 133] width 19 height 19
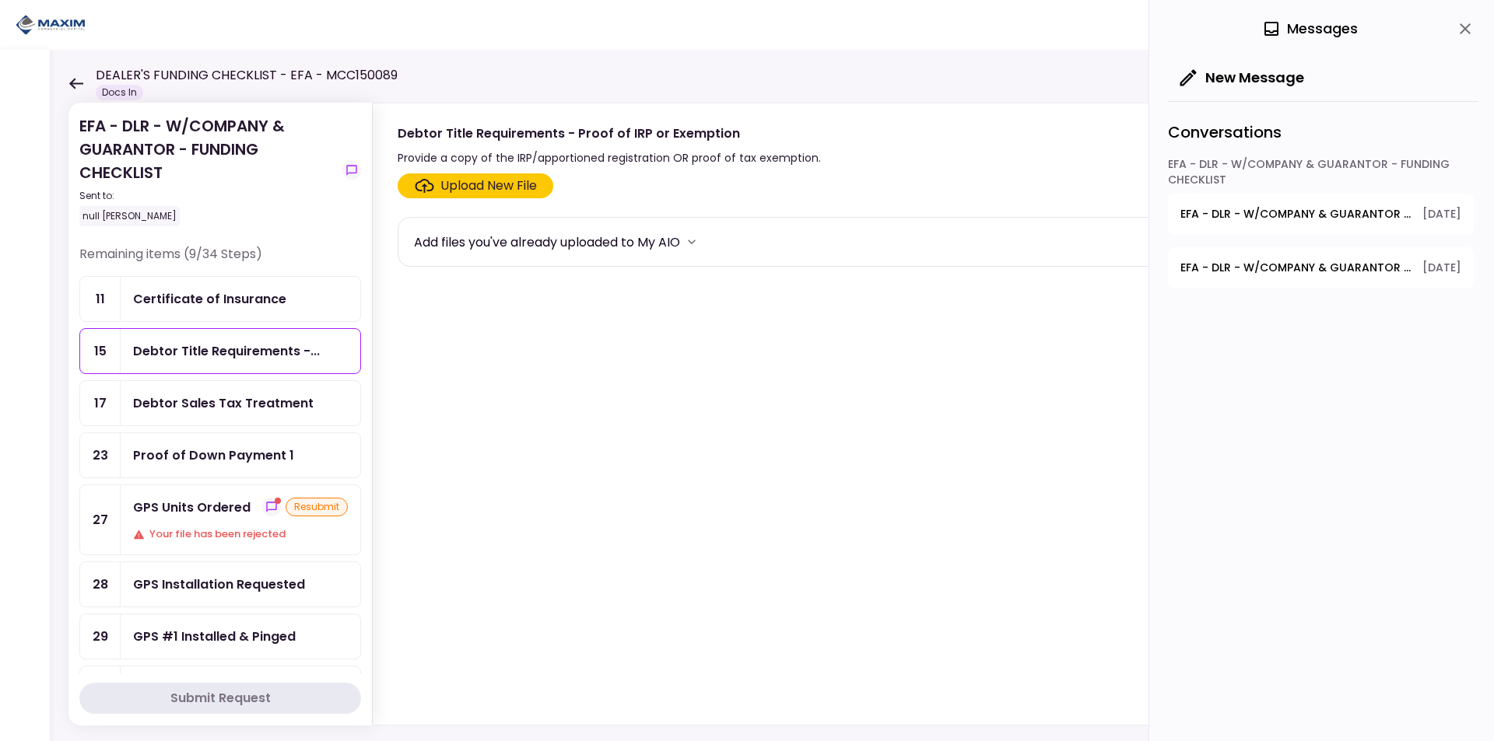
click at [1284, 263] on span "EFA - DLR - W/COMPANY & GUARANTOR - FUNDING CHECKLIST - Dealer's Final Invoice" at bounding box center [1295, 268] width 231 height 16
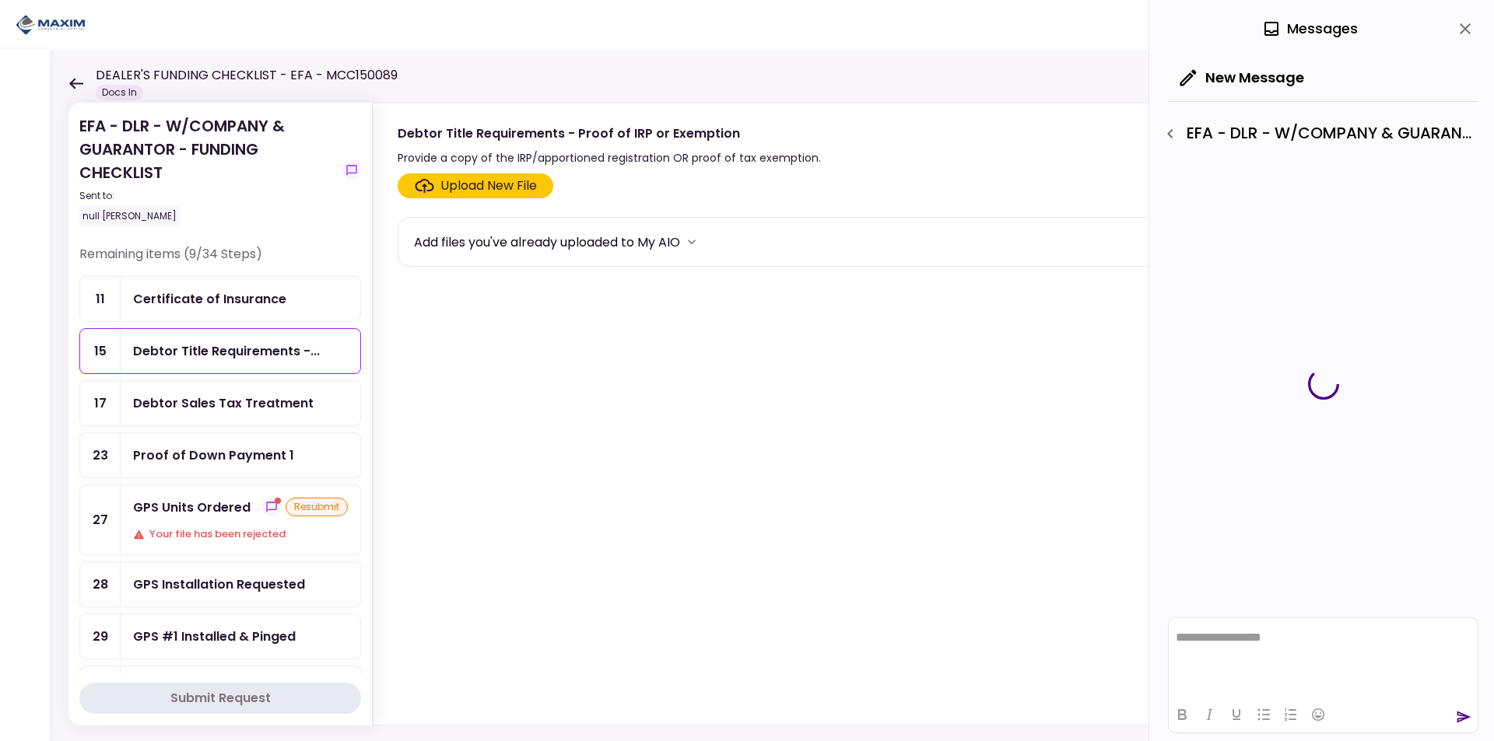
scroll to position [0, 0]
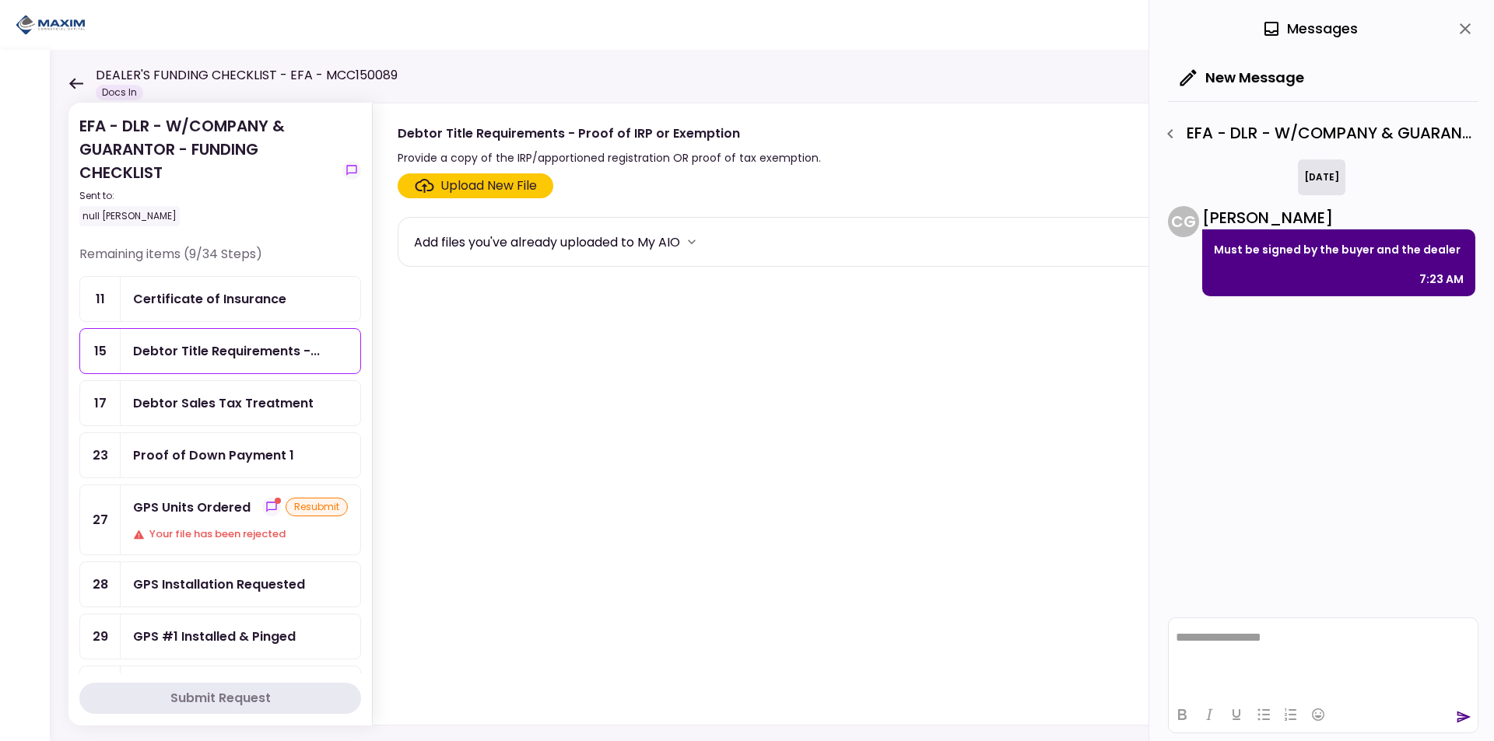
click at [1465, 26] on icon "close" at bounding box center [1465, 28] width 19 height 19
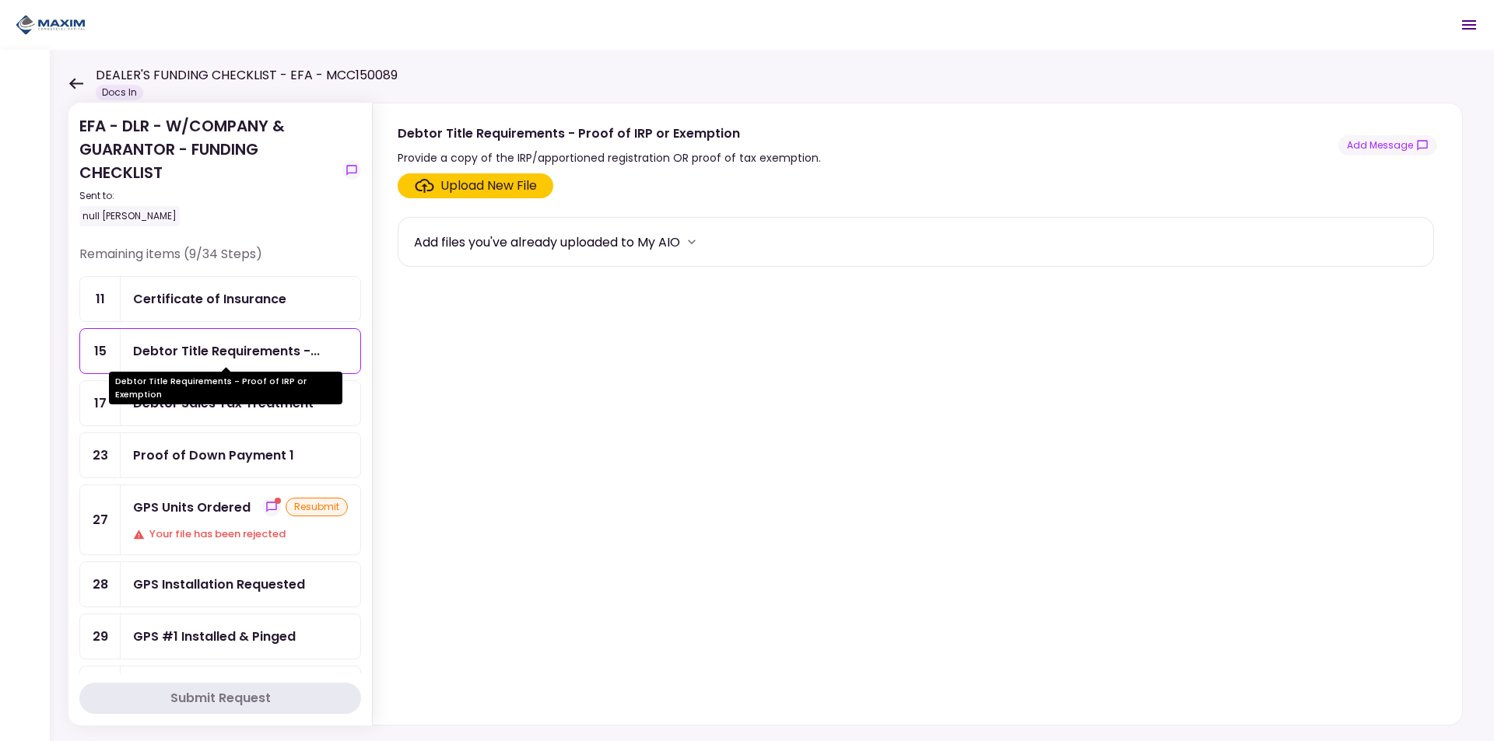
click at [226, 362] on div "Debtor Title Requirements - Proof of IRP or Exemption" at bounding box center [225, 383] width 233 height 44
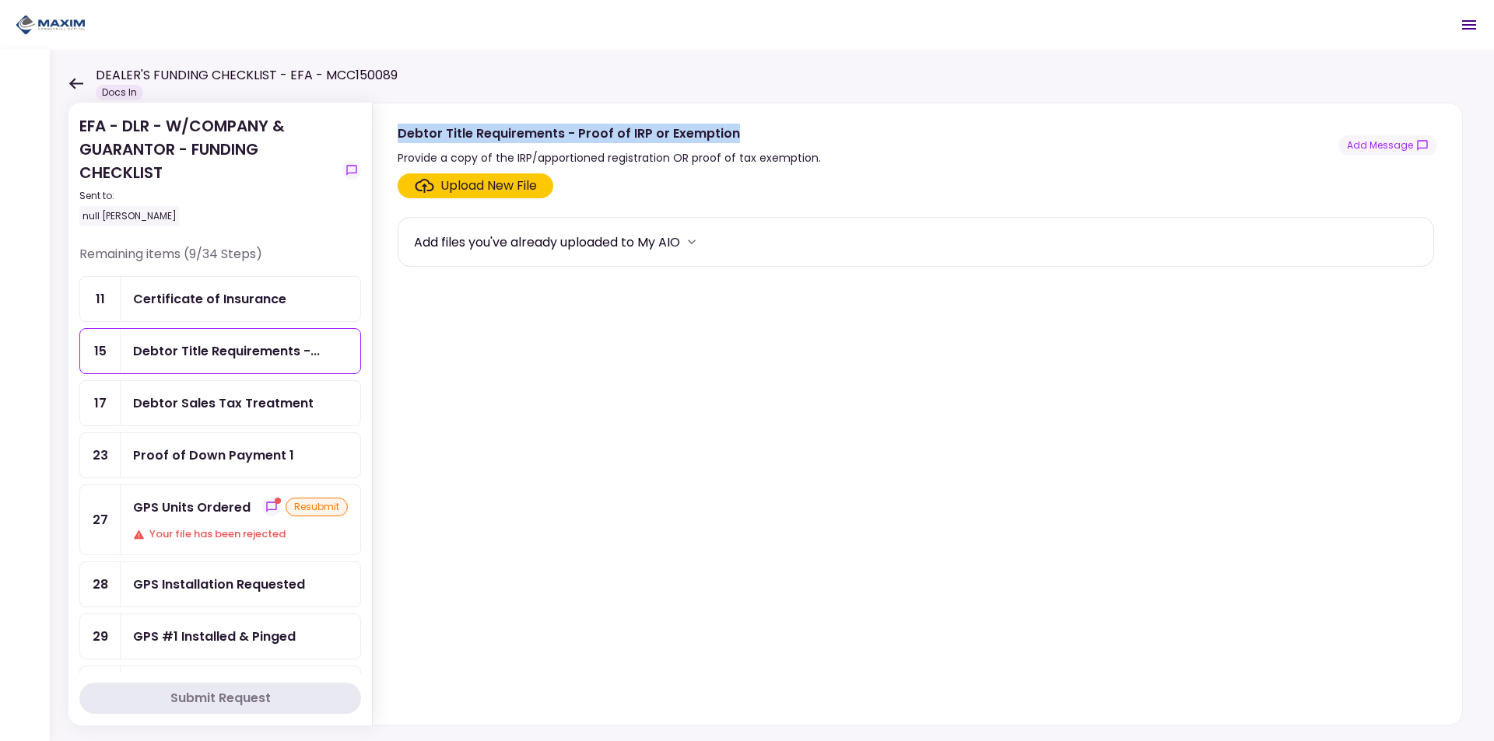
drag, startPoint x: 400, startPoint y: 132, endPoint x: 745, endPoint y: 129, distance: 345.4
click at [745, 129] on div "Debtor Title Requirements - Proof of IRP or Exemption" at bounding box center [609, 133] width 423 height 19
copy div "Debtor Title Requirements - Proof of IRP or Exemption"
click at [1403, 150] on button "Add Message" at bounding box center [1387, 145] width 99 height 20
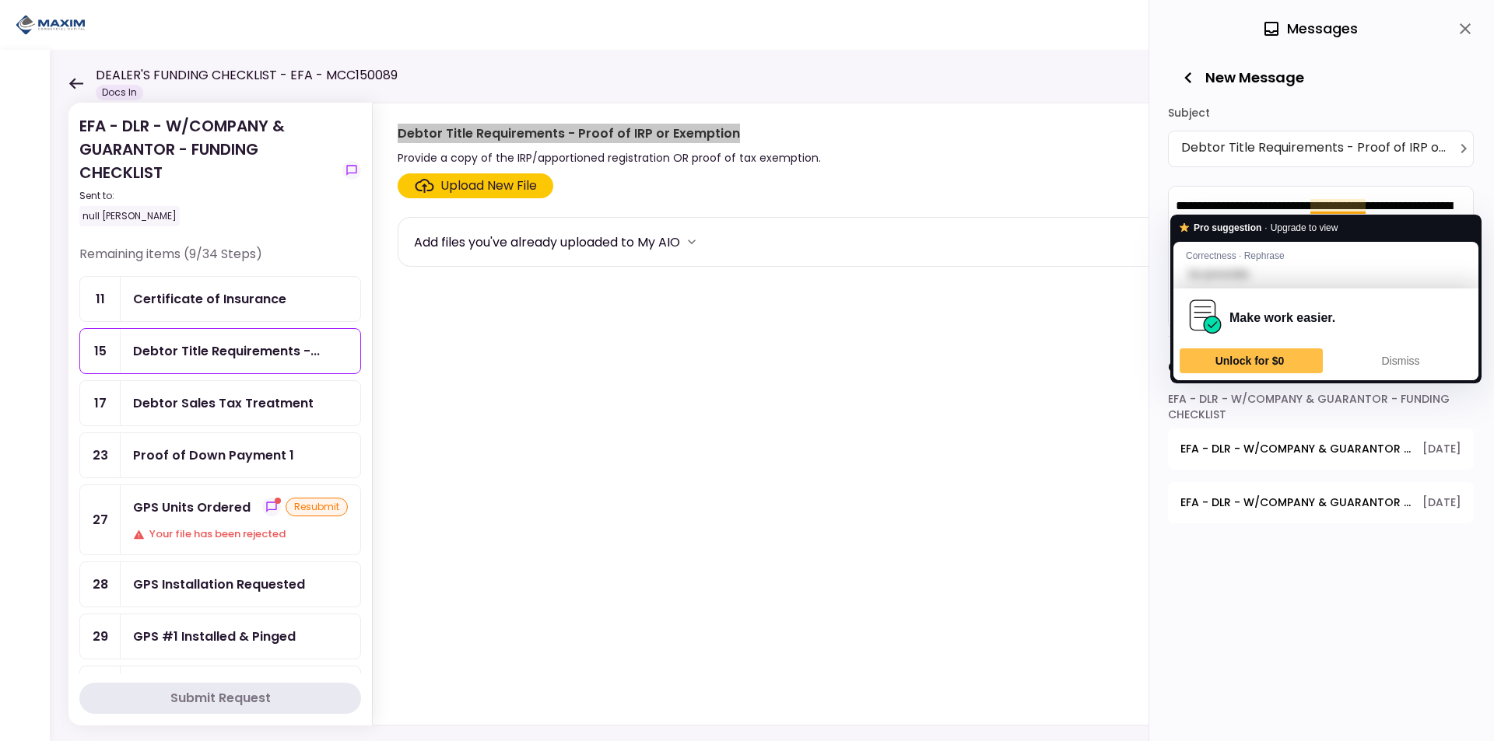
click at [1420, 195] on html "**********" at bounding box center [1321, 219] width 304 height 67
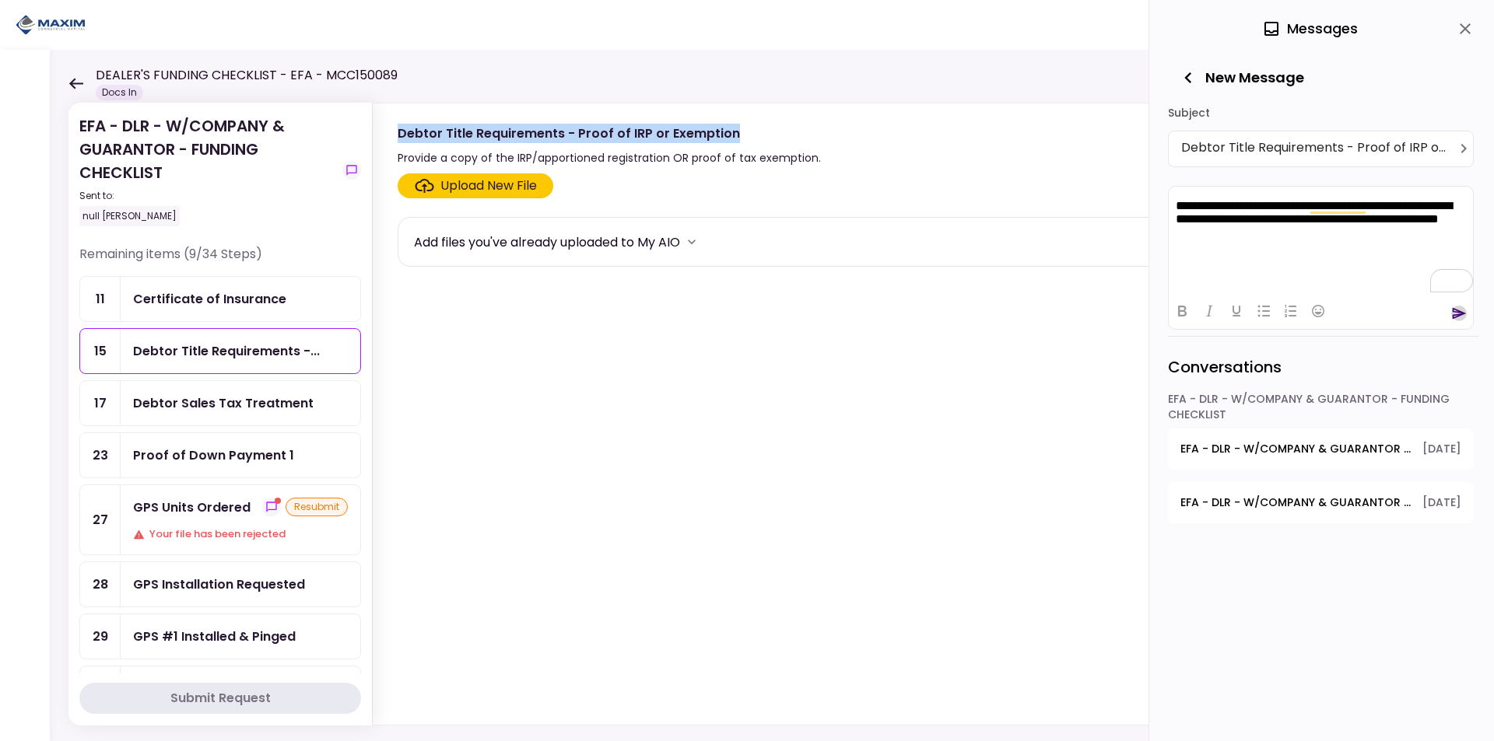
click at [1459, 314] on icon "send" at bounding box center [1459, 314] width 16 height 16
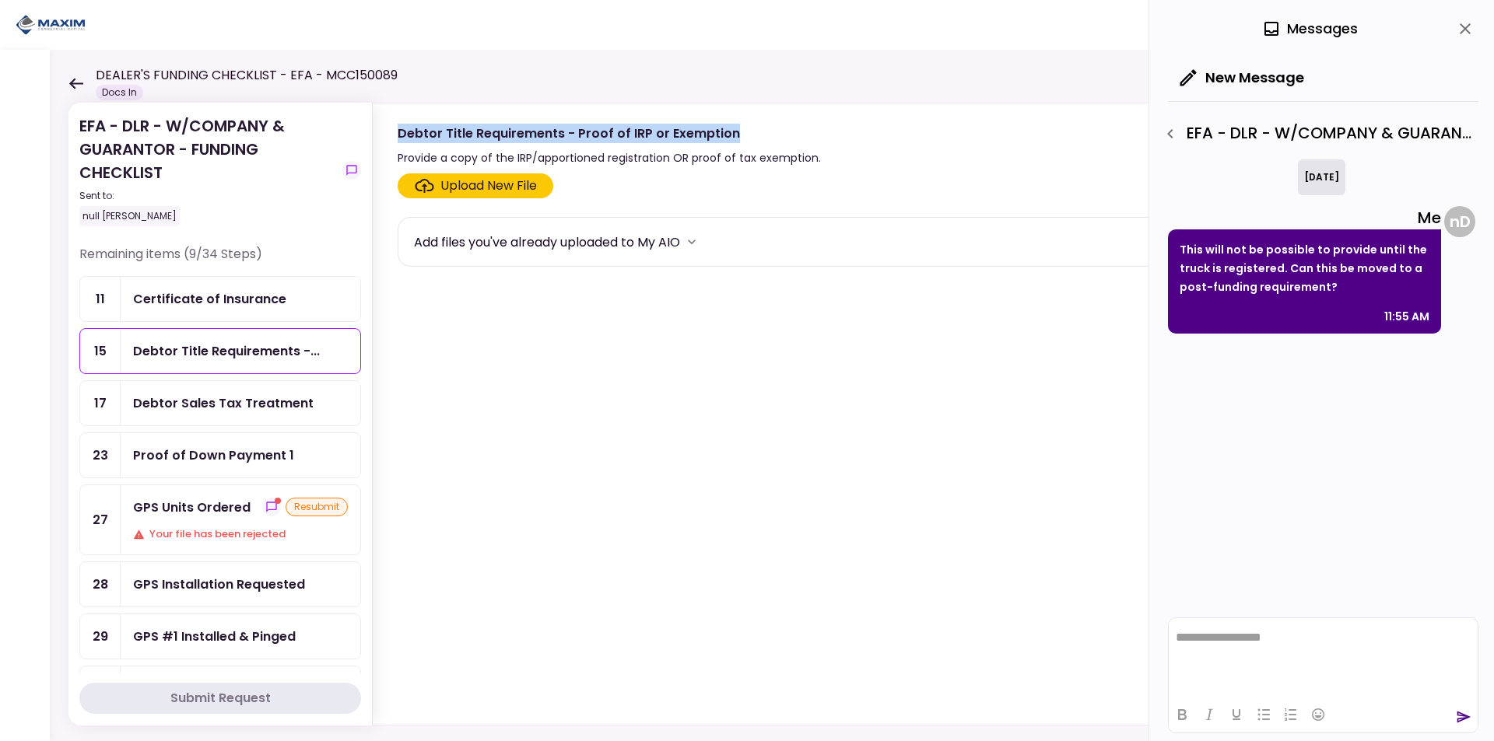
click at [239, 405] on div "Debtor Sales Tax Treatment" at bounding box center [223, 403] width 180 height 19
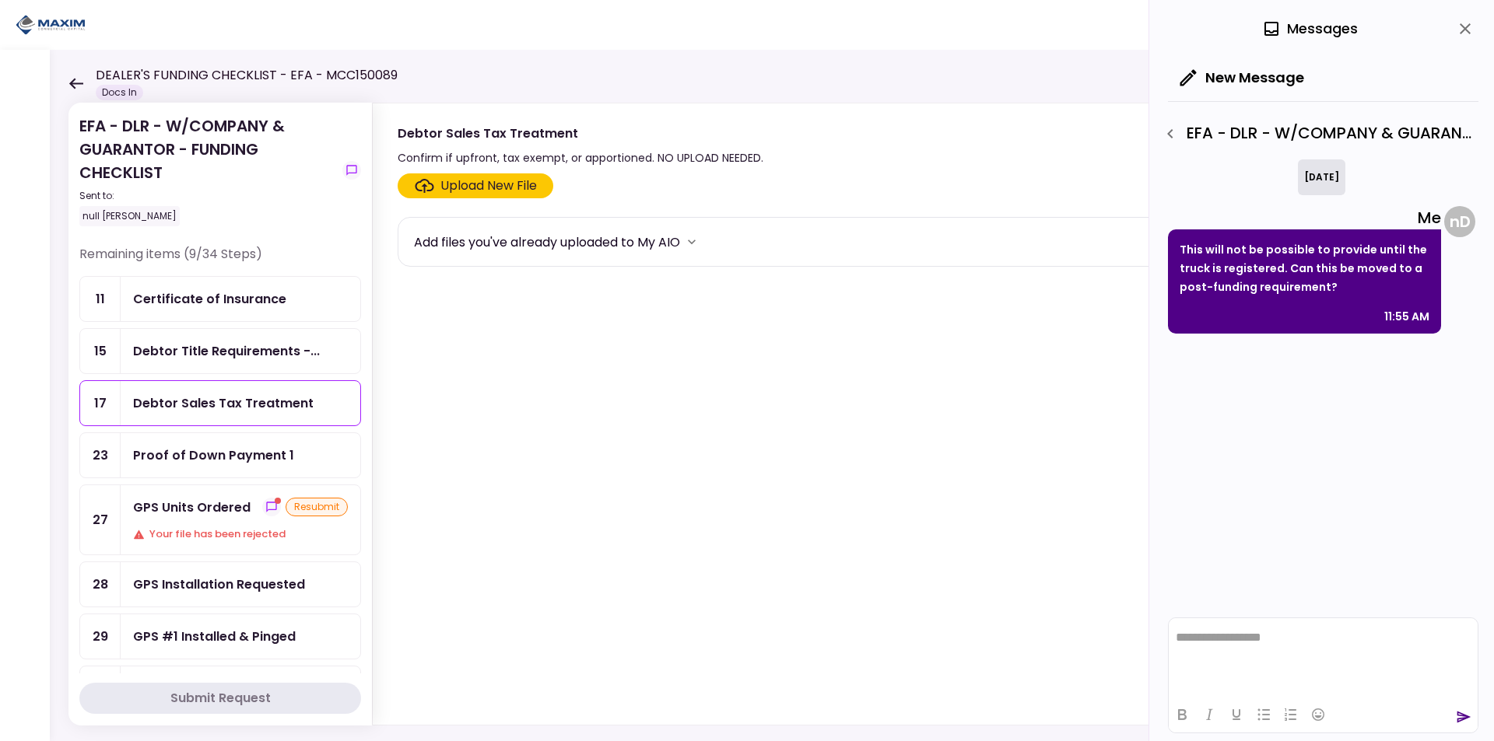
click at [1466, 30] on icon "close" at bounding box center [1464, 28] width 11 height 11
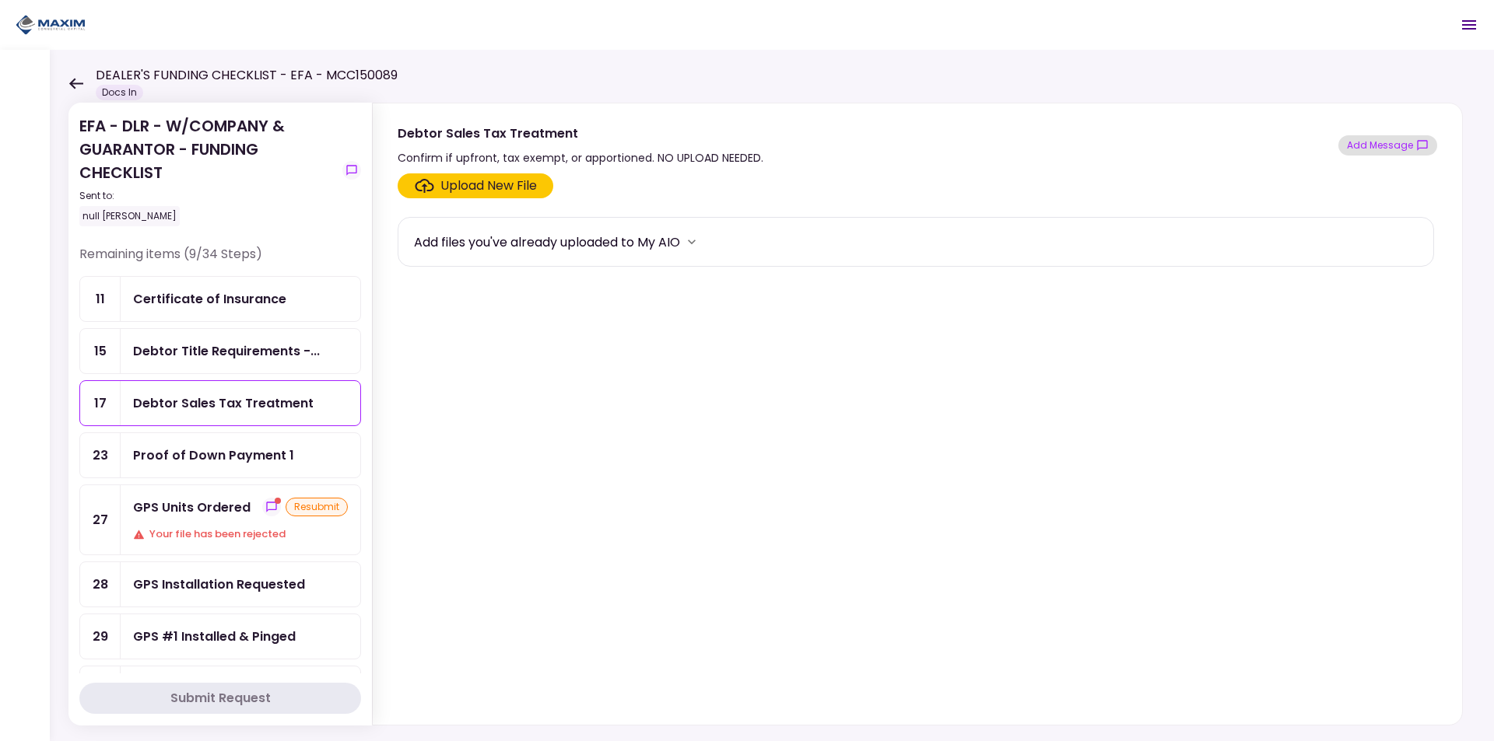
click at [1380, 150] on button "Add Message" at bounding box center [1387, 145] width 99 height 20
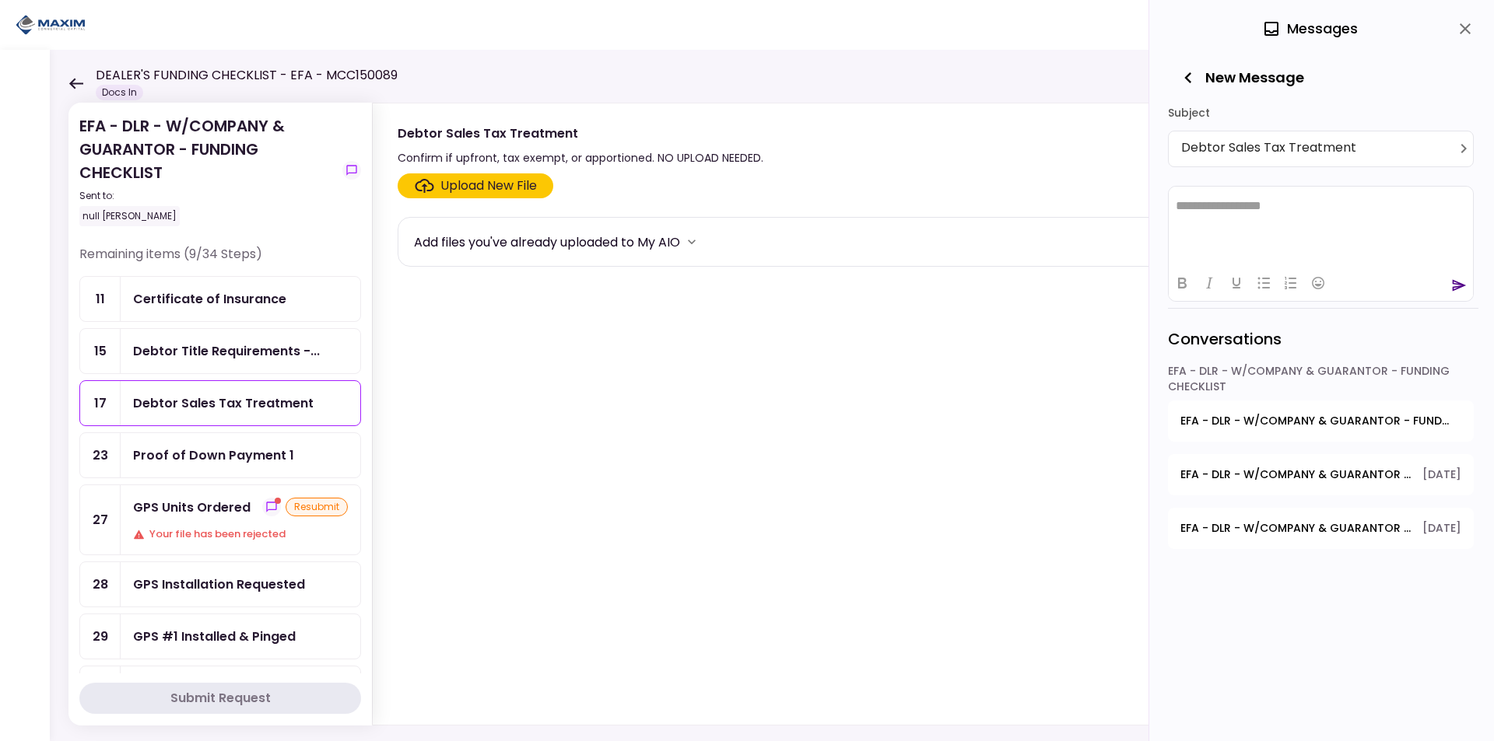
click at [1248, 222] on html "**********" at bounding box center [1321, 205] width 304 height 39
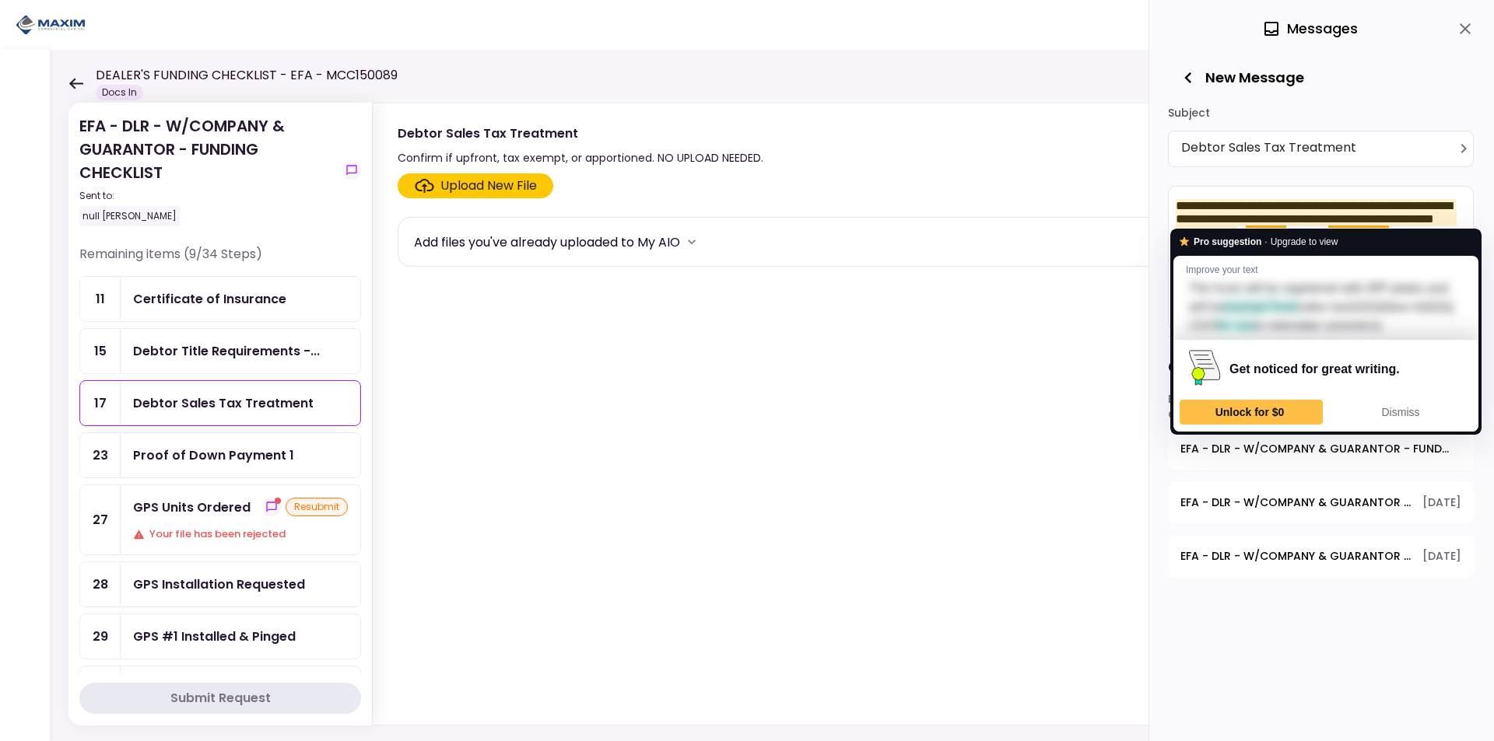
click at [1289, 213] on p "**********" at bounding box center [1321, 219] width 290 height 42
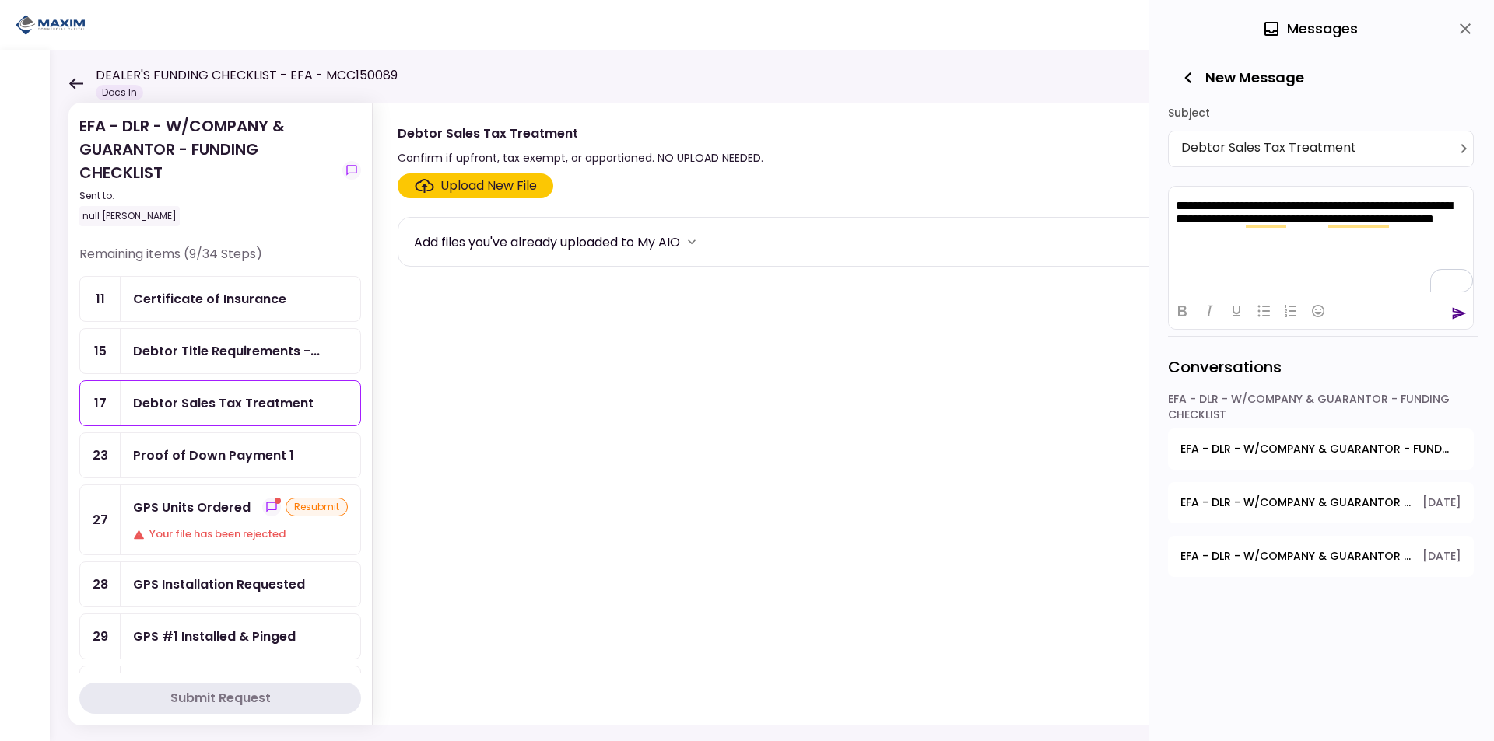
drag, startPoint x: 1259, startPoint y: 239, endPoint x: 1249, endPoint y: 239, distance: 9.3
click at [1249, 239] on p "**********" at bounding box center [1321, 219] width 290 height 42
click at [1461, 316] on icon "send" at bounding box center [1459, 314] width 16 height 16
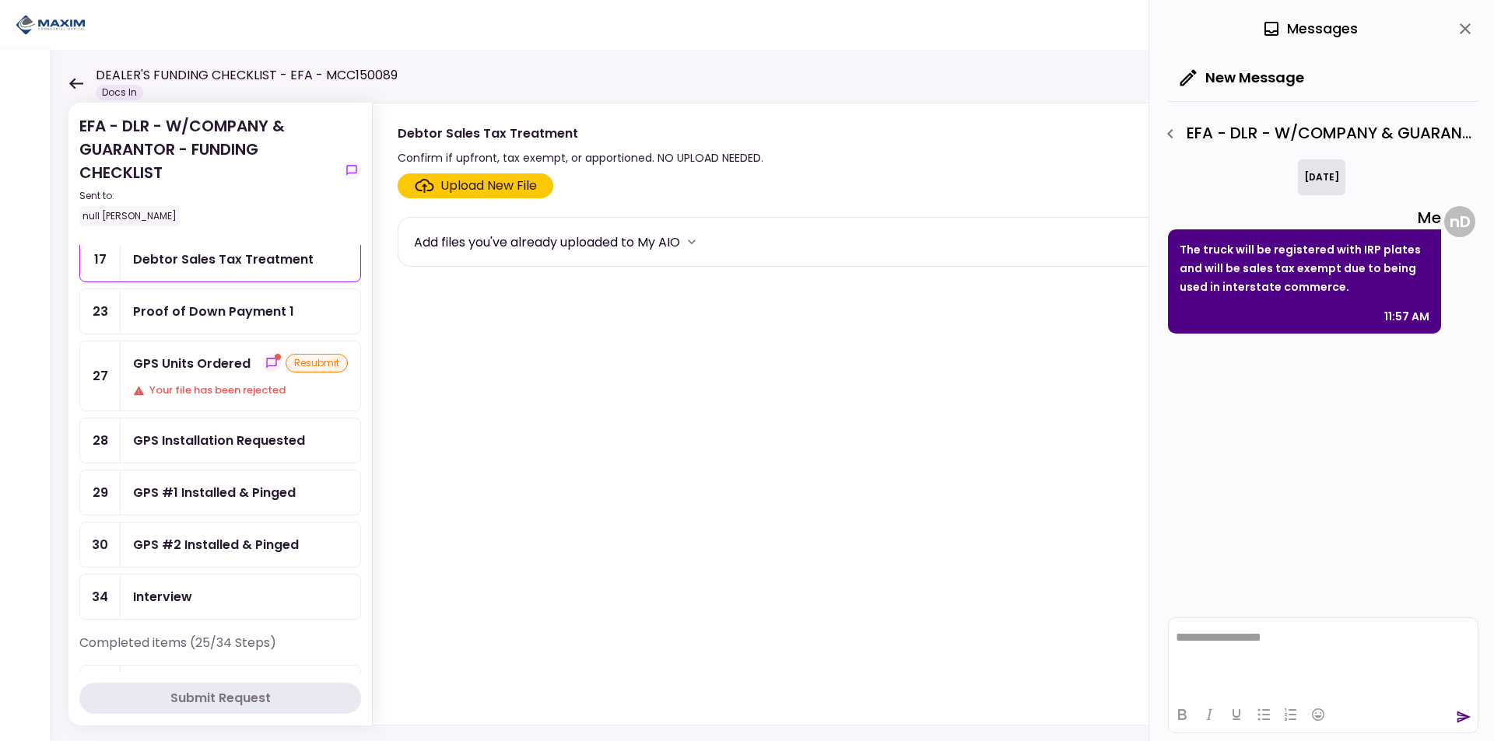
scroll to position [233, 0]
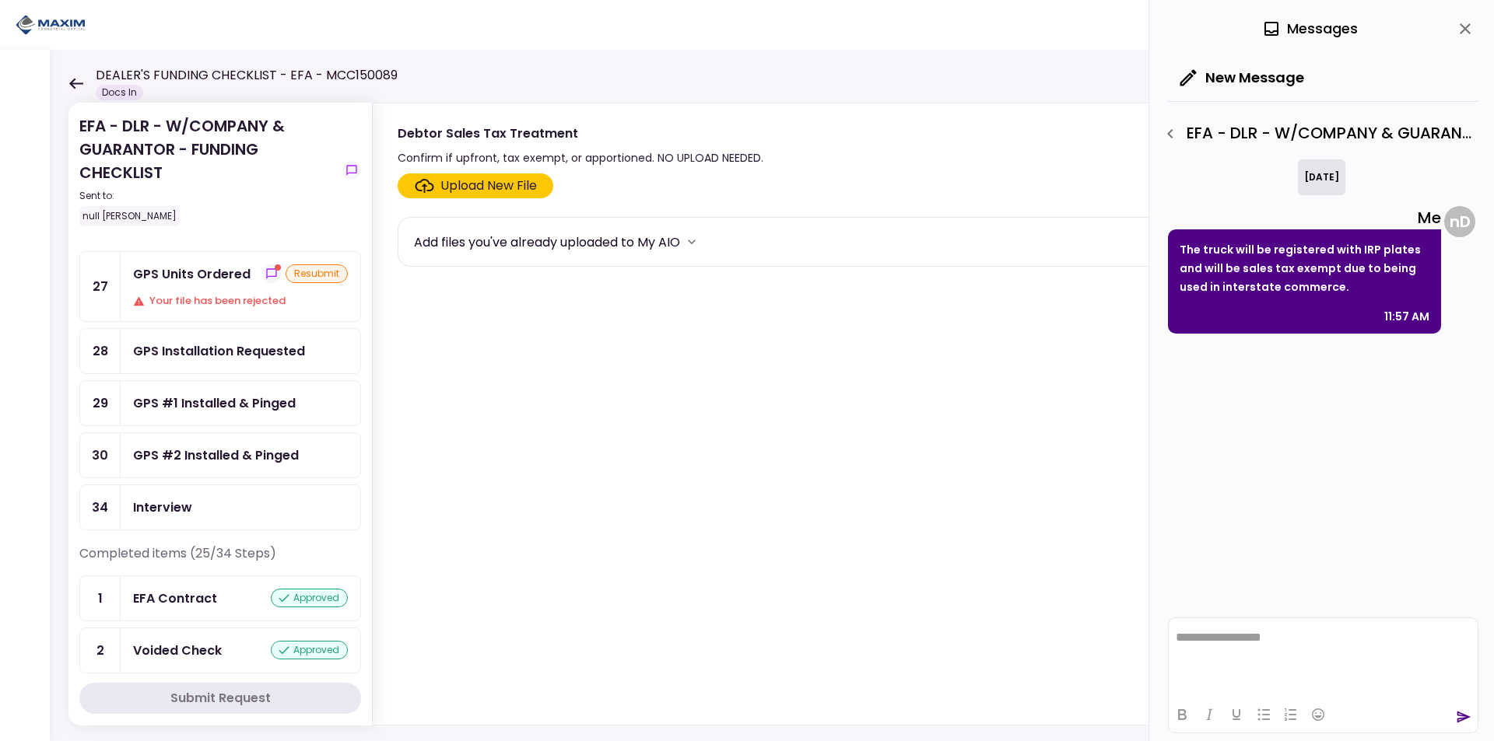
click at [253, 290] on div "GPS Units Ordered resubmit Your file has been rejected" at bounding box center [241, 286] width 240 height 69
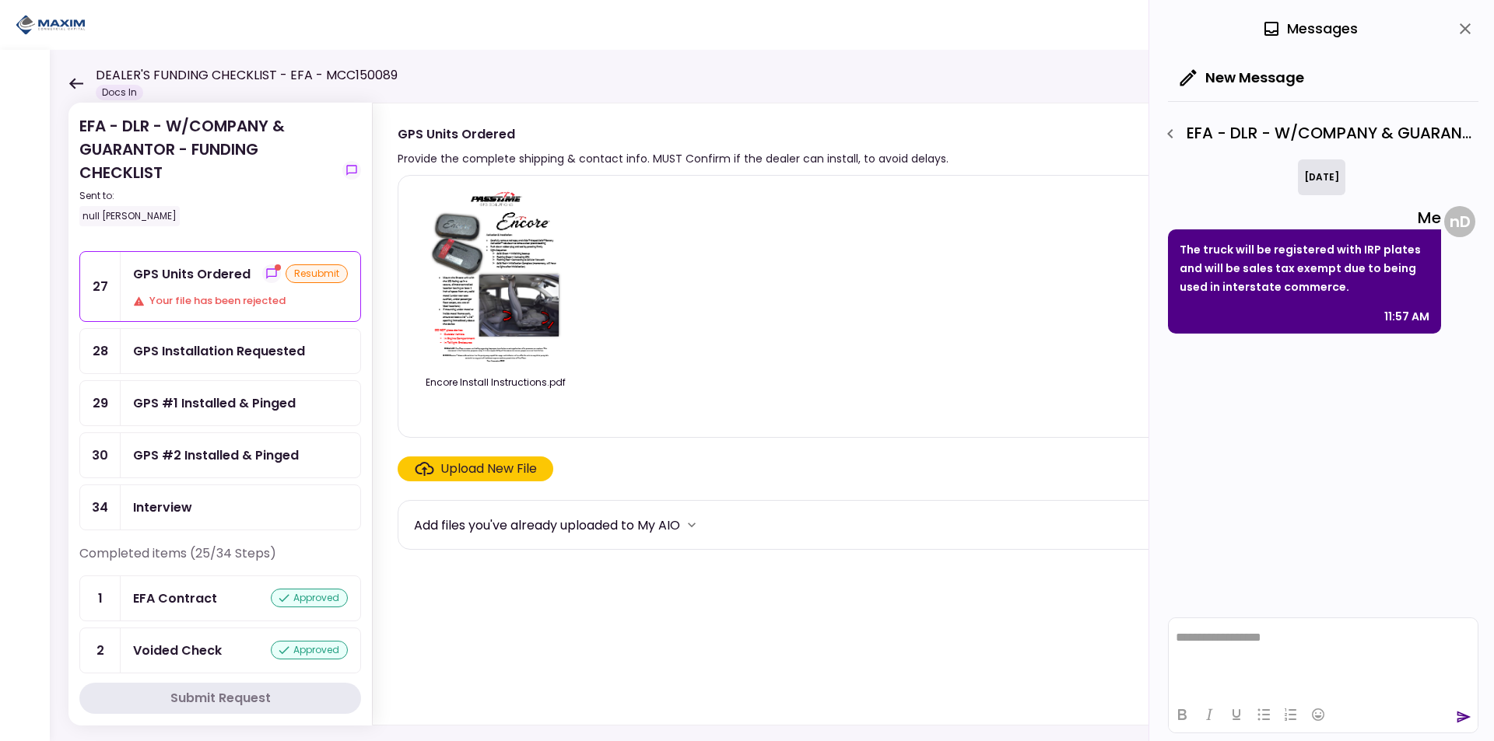
click at [1458, 32] on icon "close" at bounding box center [1465, 28] width 19 height 19
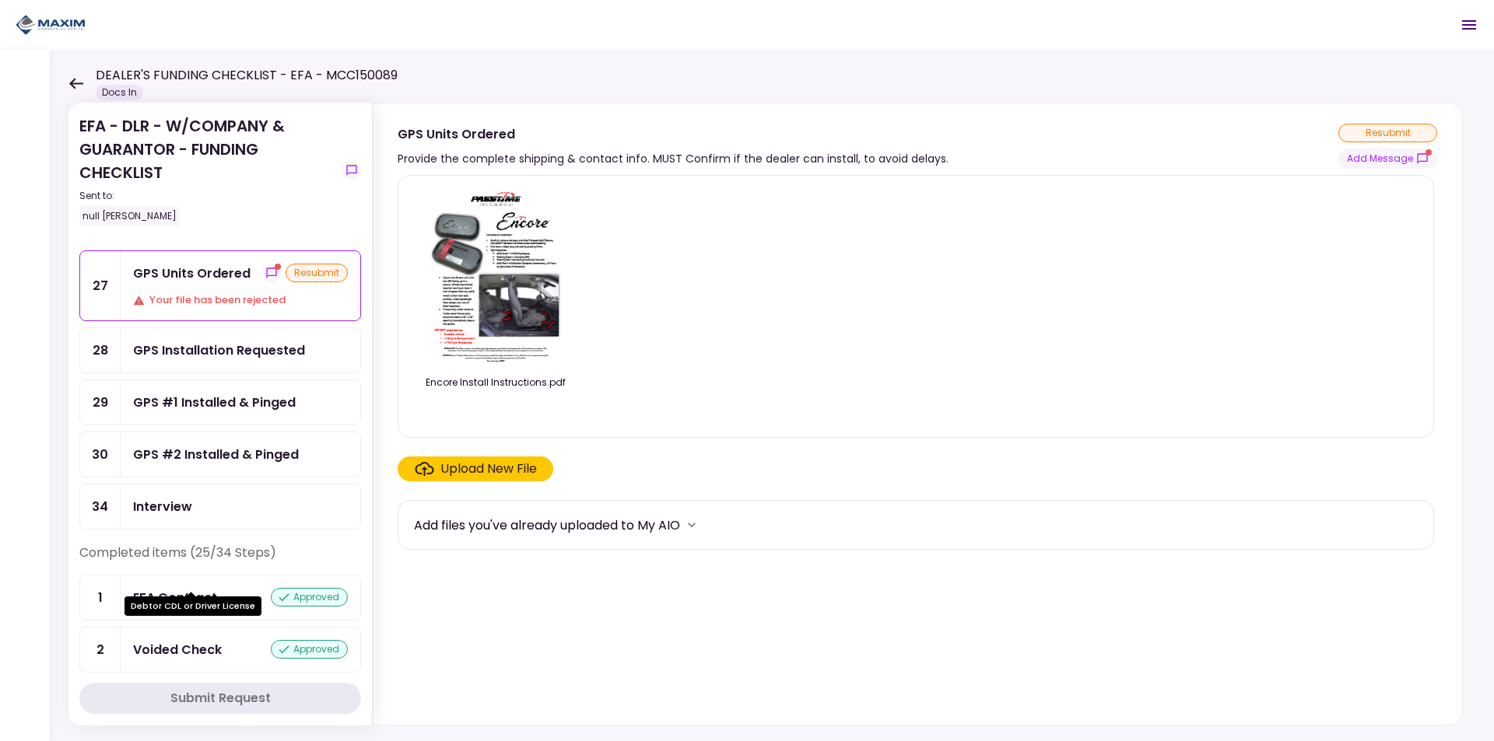
scroll to position [233, 0]
click at [299, 354] on div "GPS Installation Requested" at bounding box center [219, 351] width 172 height 19
